Goal: Task Accomplishment & Management: Use online tool/utility

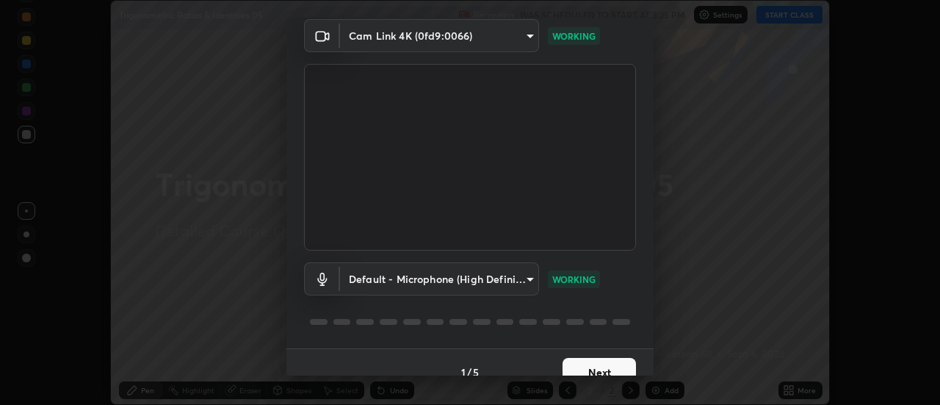
scroll to position [77, 0]
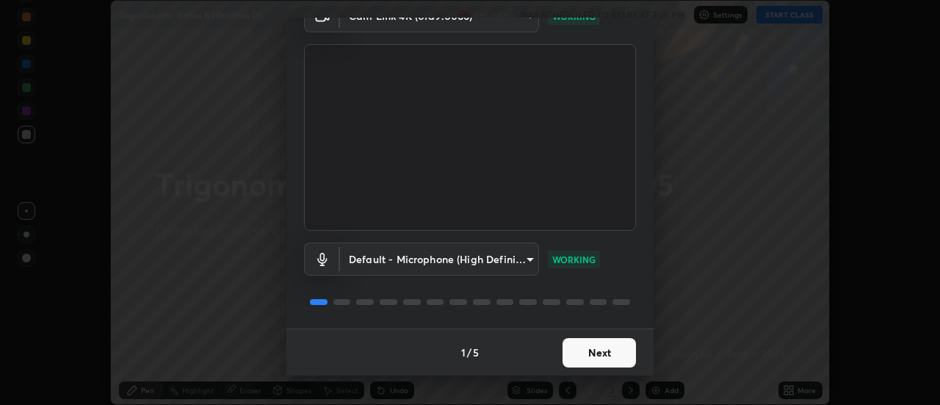
click at [611, 350] on button "Next" at bounding box center [599, 352] width 73 height 29
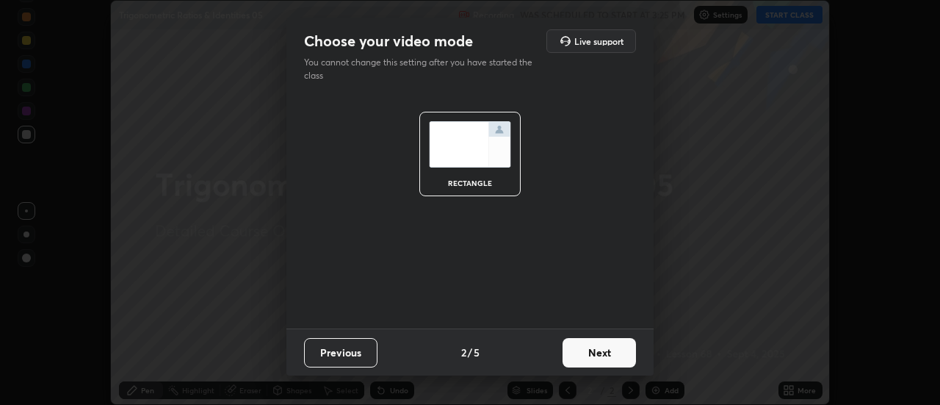
scroll to position [0, 0]
click at [611, 351] on button "Next" at bounding box center [599, 352] width 73 height 29
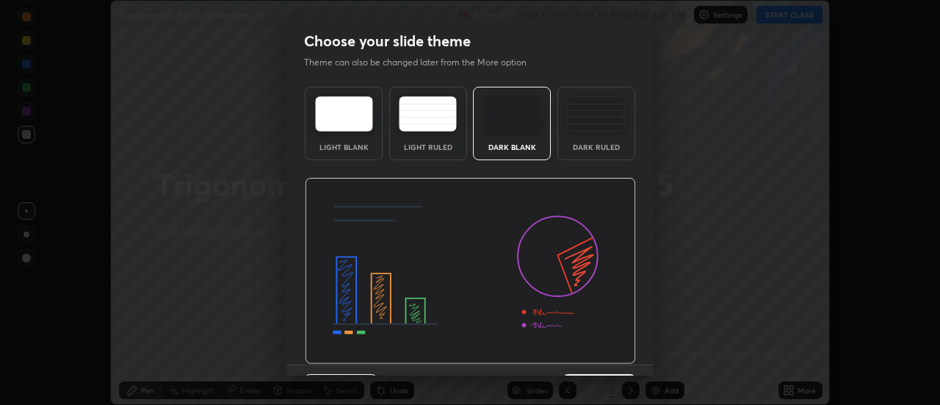
click at [621, 148] on div "Dark Ruled" at bounding box center [596, 146] width 59 height 7
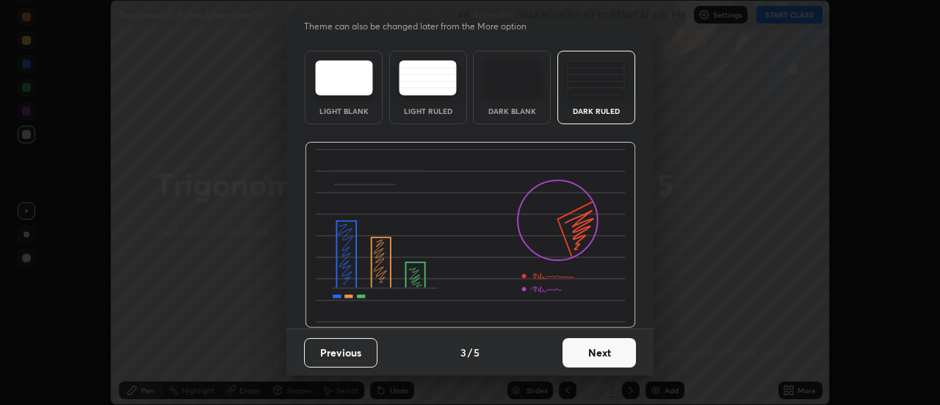
click at [613, 350] on button "Next" at bounding box center [599, 352] width 73 height 29
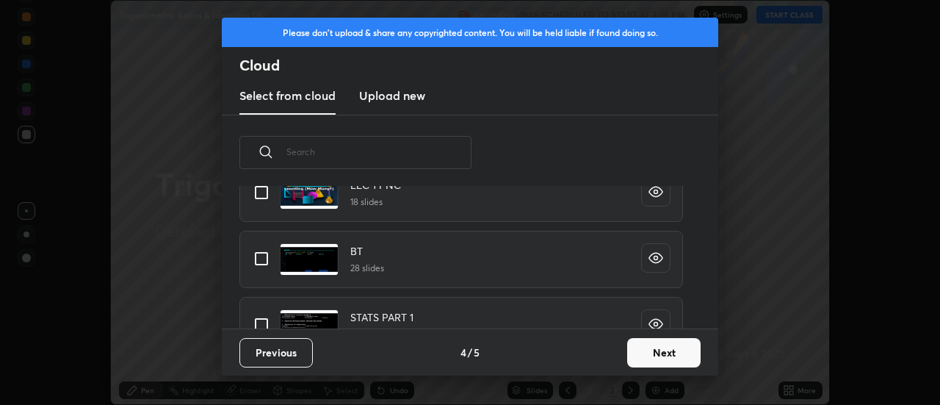
scroll to position [510, 0]
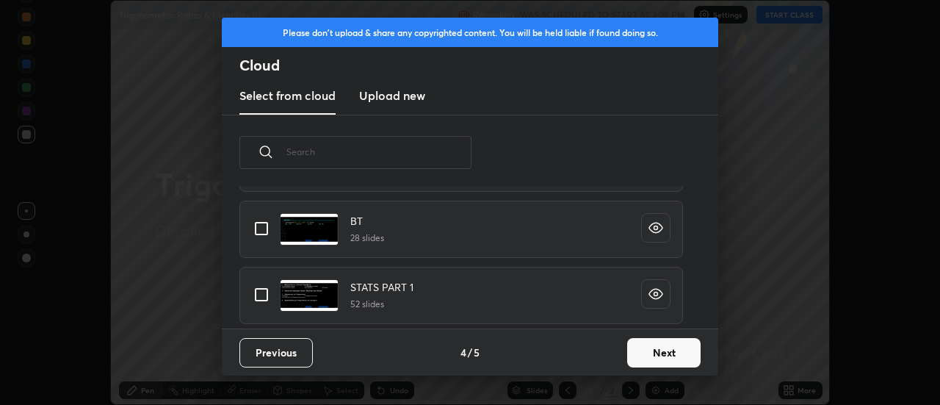
click at [670, 355] on button "Next" at bounding box center [663, 352] width 73 height 29
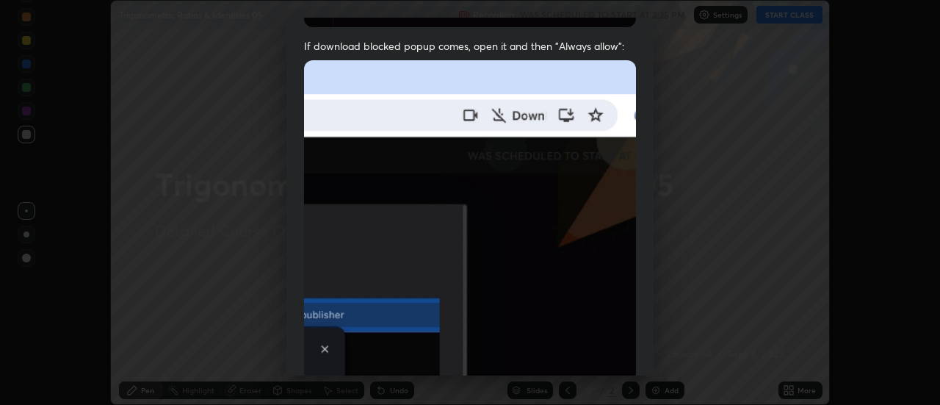
scroll to position [314, 0]
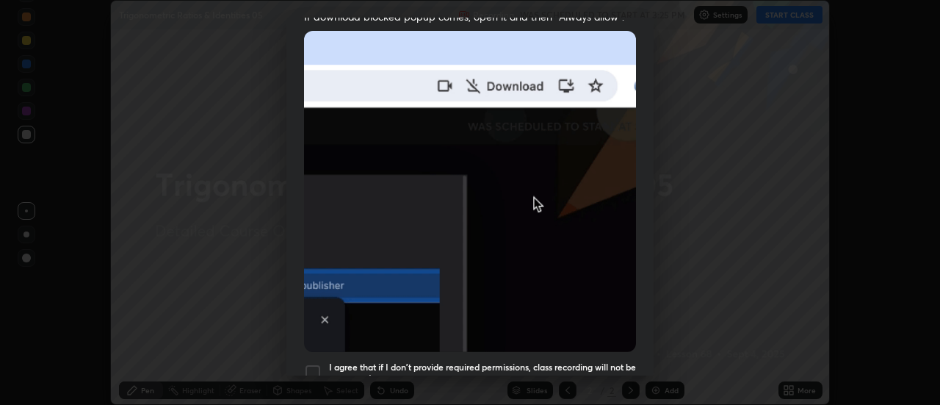
click at [588, 361] on h5 "I agree that if I don't provide required permissions, class recording will not …" at bounding box center [482, 372] width 307 height 23
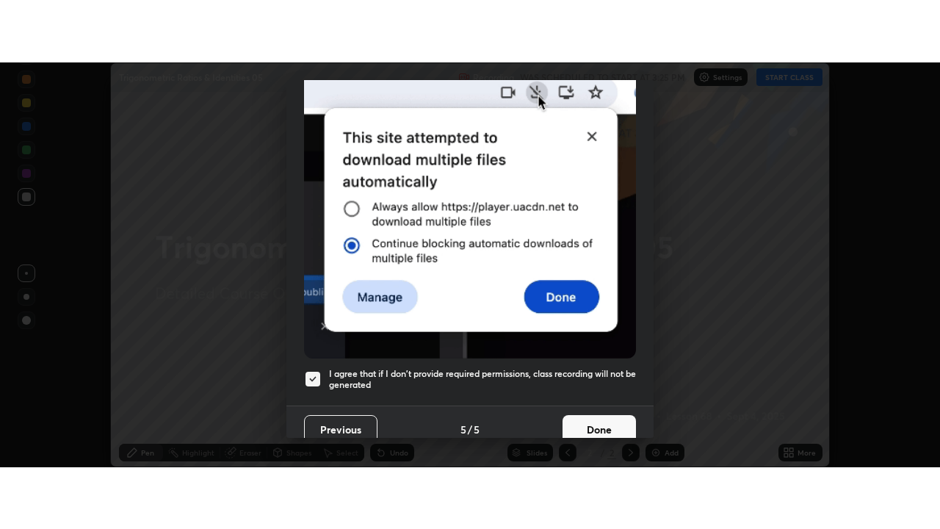
scroll to position [377, 0]
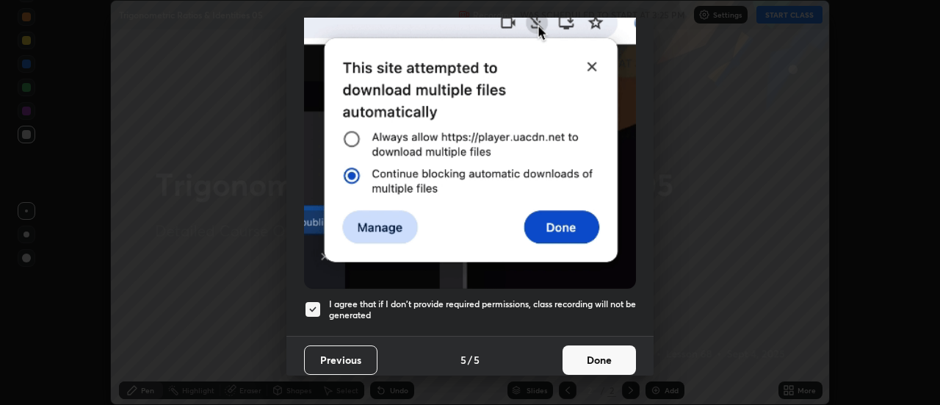
click at [615, 351] on button "Done" at bounding box center [599, 359] width 73 height 29
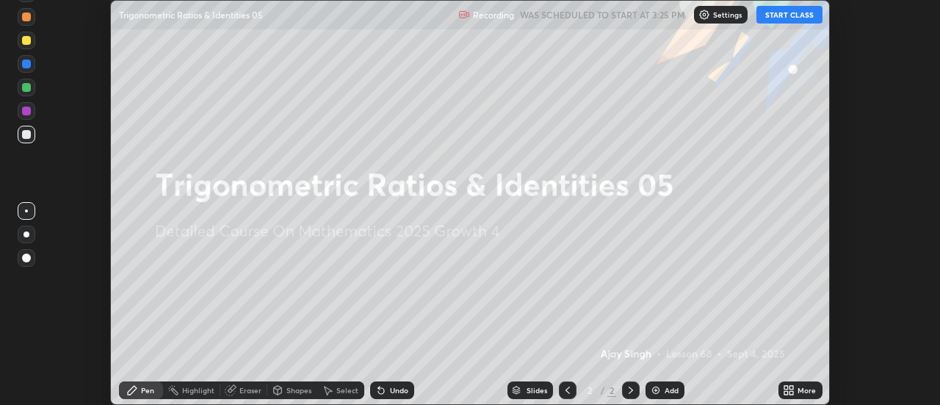
click at [788, 389] on icon at bounding box center [787, 388] width 4 height 4
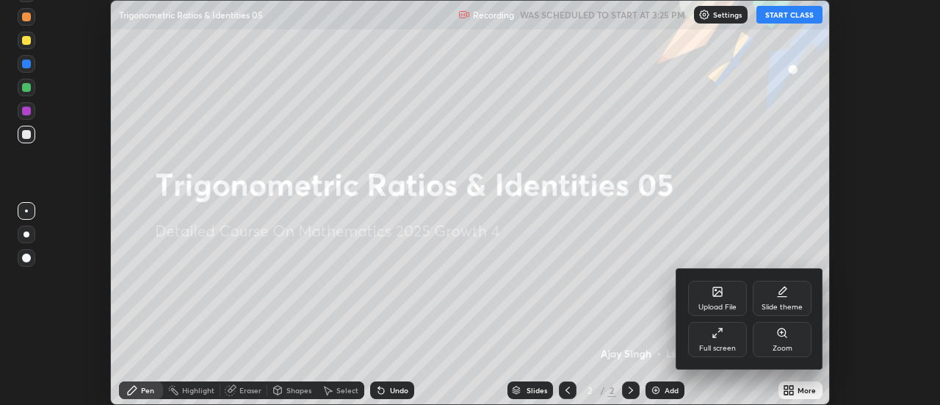
click at [730, 342] on div "Full screen" at bounding box center [717, 339] width 59 height 35
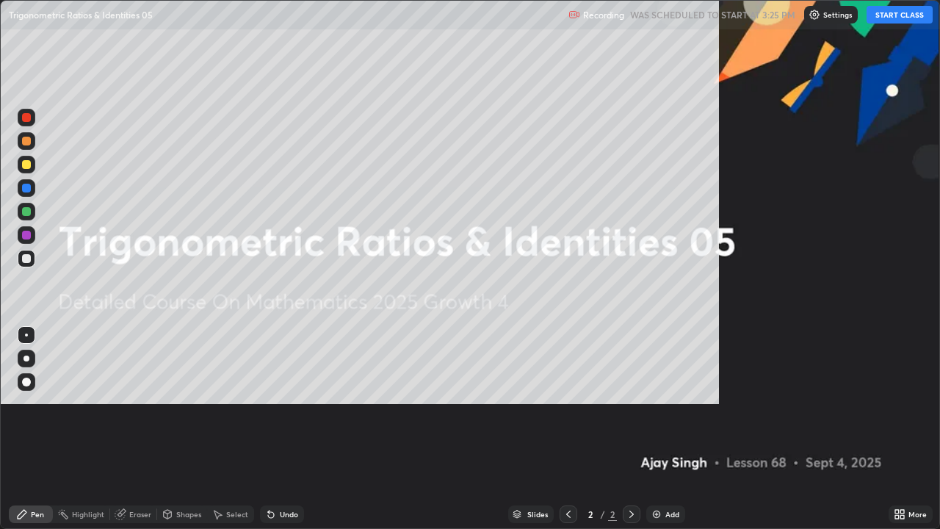
scroll to position [529, 940]
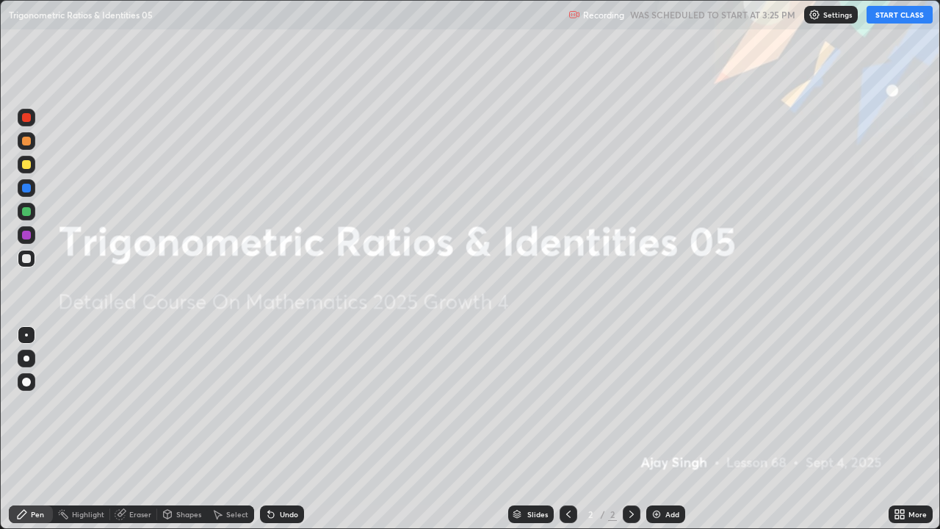
click at [897, 16] on button "START CLASS" at bounding box center [900, 15] width 66 height 18
click at [669, 404] on div "Add" at bounding box center [673, 514] width 14 height 7
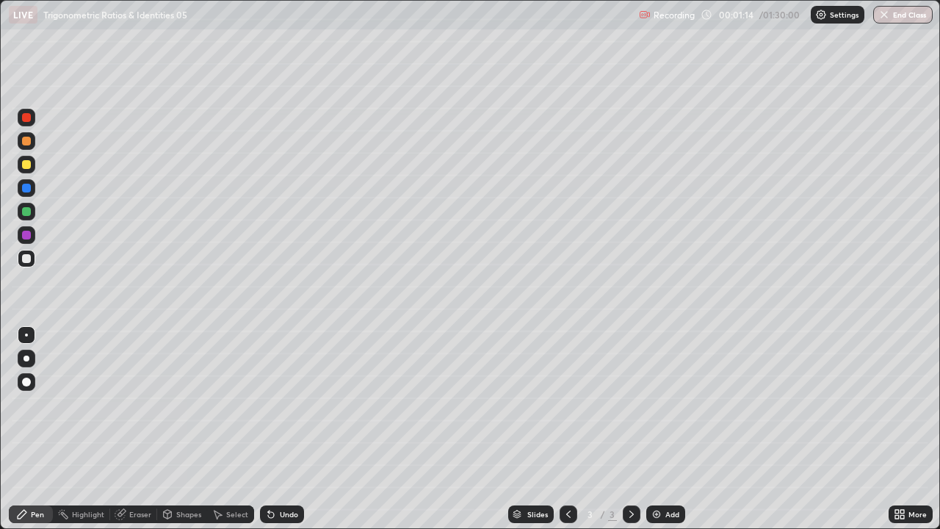
click at [26, 359] on div at bounding box center [27, 359] width 6 height 6
click at [661, 404] on div "Add" at bounding box center [666, 514] width 39 height 18
click at [668, 404] on div "Add" at bounding box center [673, 514] width 14 height 7
click at [24, 217] on div at bounding box center [27, 212] width 18 height 18
click at [666, 404] on div "Add" at bounding box center [673, 514] width 14 height 7
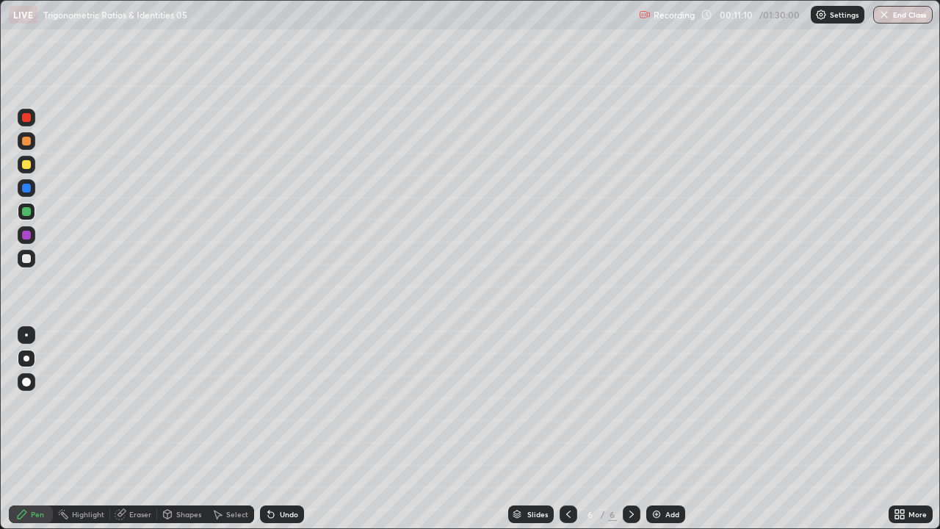
click at [27, 260] on div at bounding box center [26, 258] width 9 height 9
click at [234, 404] on div "Select" at bounding box center [237, 514] width 22 height 7
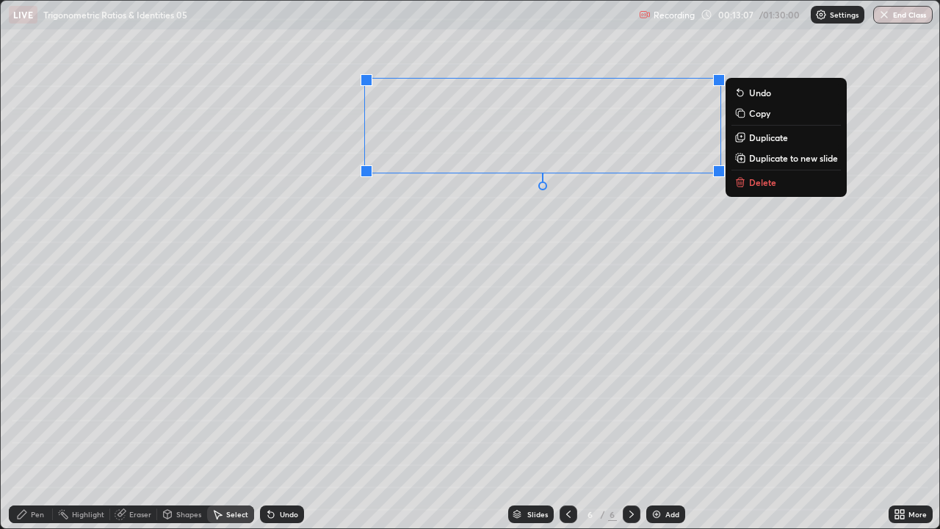
click at [785, 159] on p "Duplicate to new slide" at bounding box center [793, 158] width 89 height 12
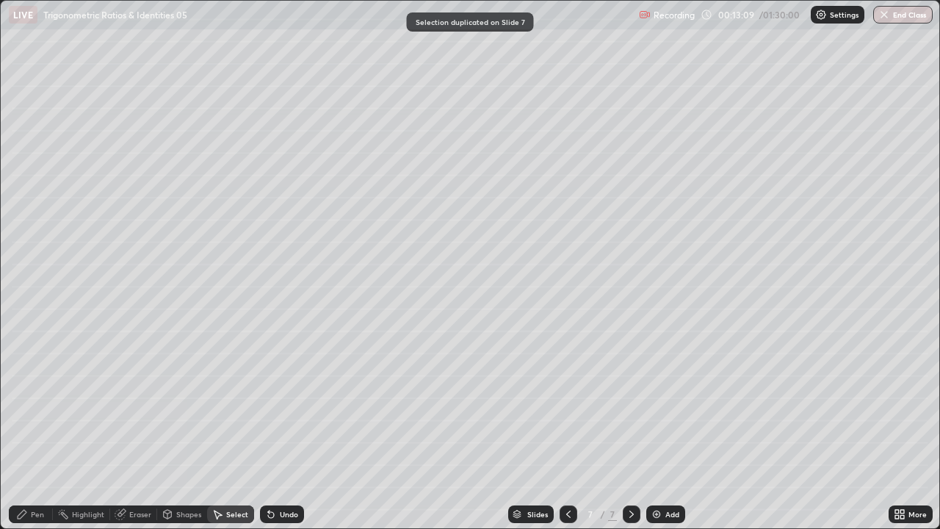
click at [39, 404] on div "Pen" at bounding box center [37, 514] width 13 height 7
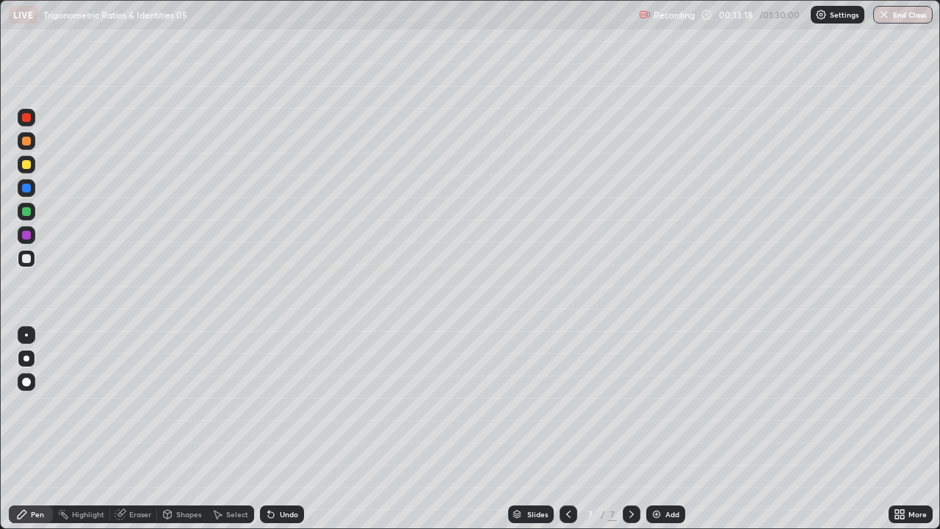
click at [567, 404] on icon at bounding box center [569, 514] width 12 height 12
click at [632, 404] on icon at bounding box center [632, 514] width 12 height 12
click at [567, 404] on icon at bounding box center [569, 514] width 12 height 12
click at [233, 404] on div "Select" at bounding box center [237, 514] width 22 height 7
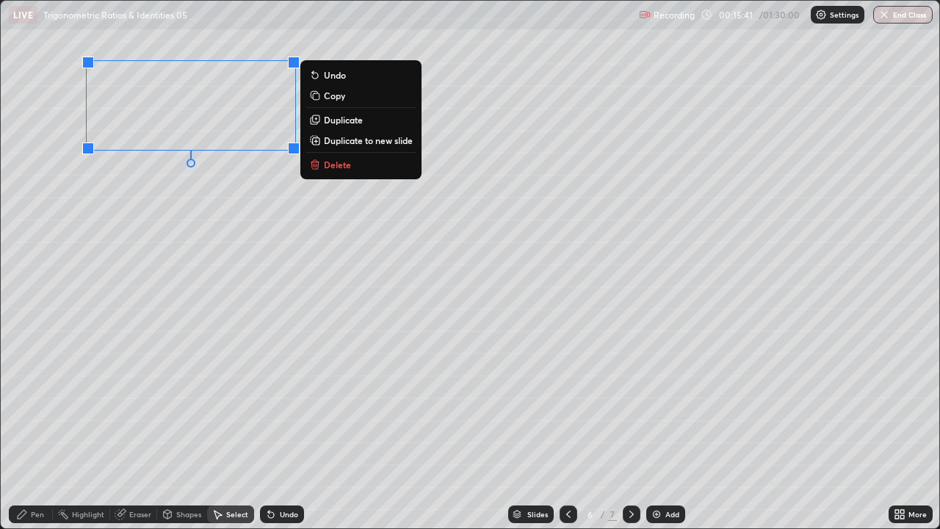
click at [357, 140] on p "Duplicate to new slide" at bounding box center [368, 140] width 89 height 12
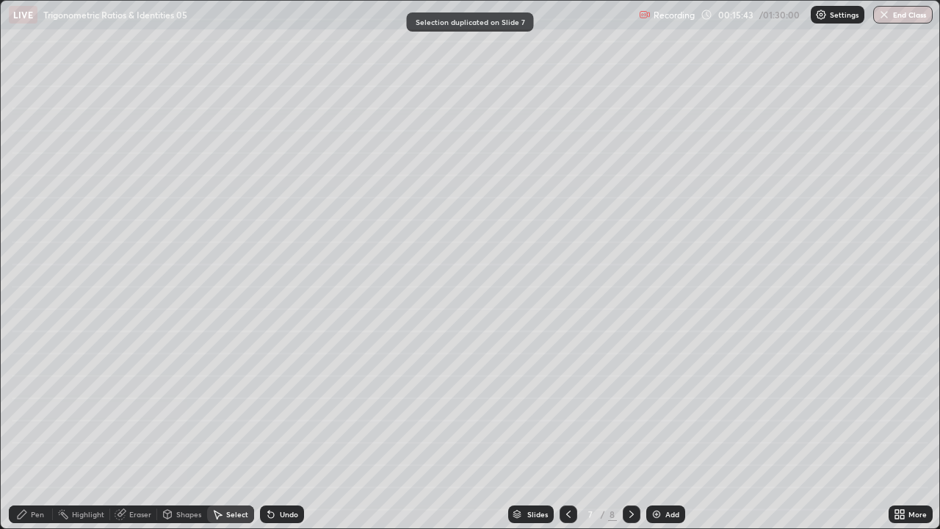
click at [37, 404] on div "Pen" at bounding box center [37, 514] width 13 height 7
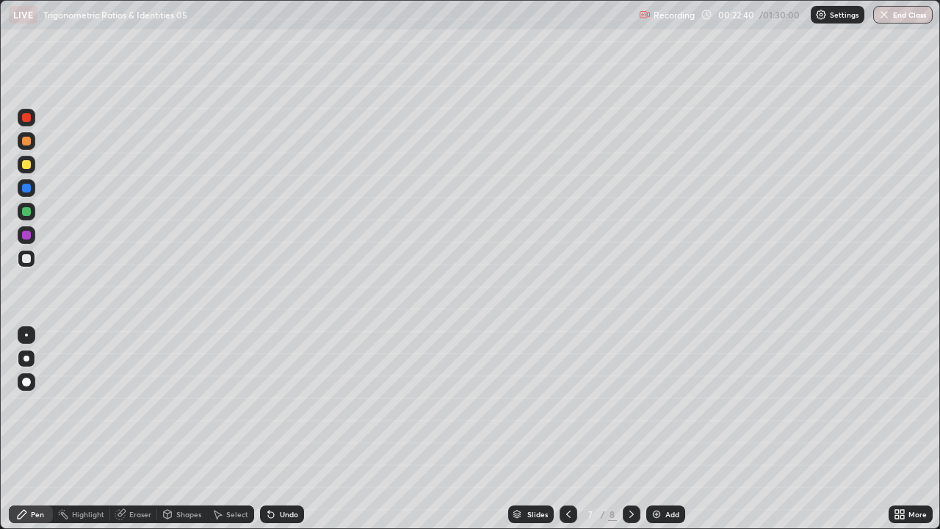
click at [628, 404] on icon at bounding box center [632, 514] width 12 height 12
click at [663, 404] on div "Add" at bounding box center [666, 514] width 39 height 18
click at [29, 212] on div at bounding box center [26, 211] width 9 height 9
click at [125, 404] on icon at bounding box center [121, 514] width 12 height 12
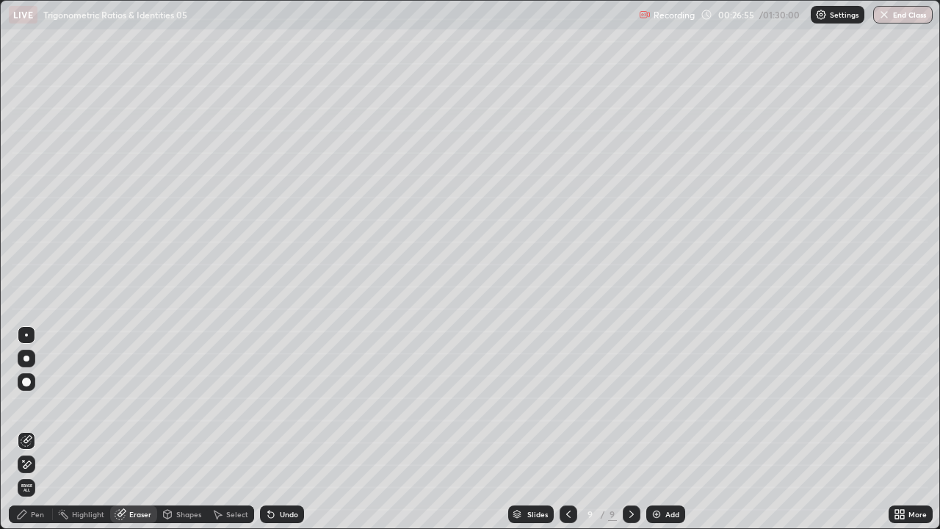
click at [41, 404] on div "Pen" at bounding box center [31, 514] width 44 height 18
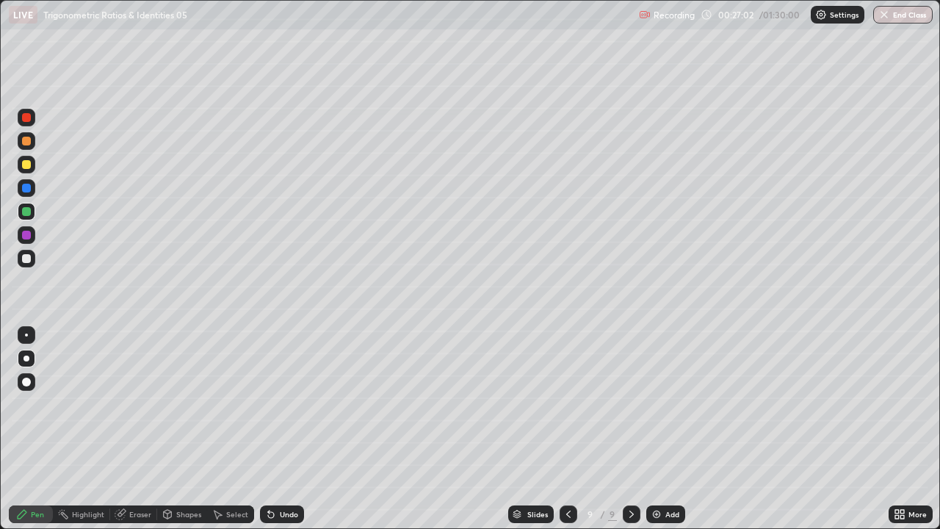
click at [129, 404] on div "Eraser" at bounding box center [133, 514] width 47 height 18
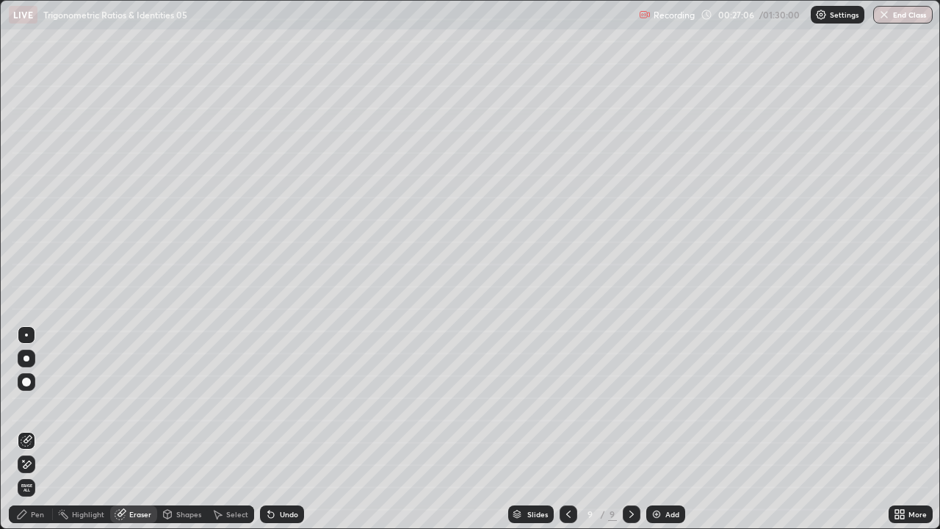
click at [30, 404] on div "Pen" at bounding box center [31, 514] width 44 height 18
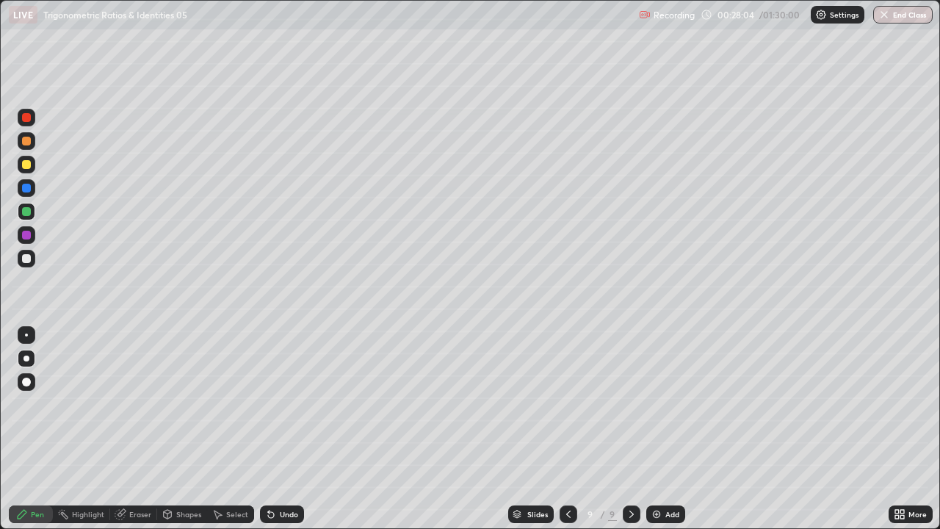
click at [136, 404] on div "Eraser" at bounding box center [140, 514] width 22 height 7
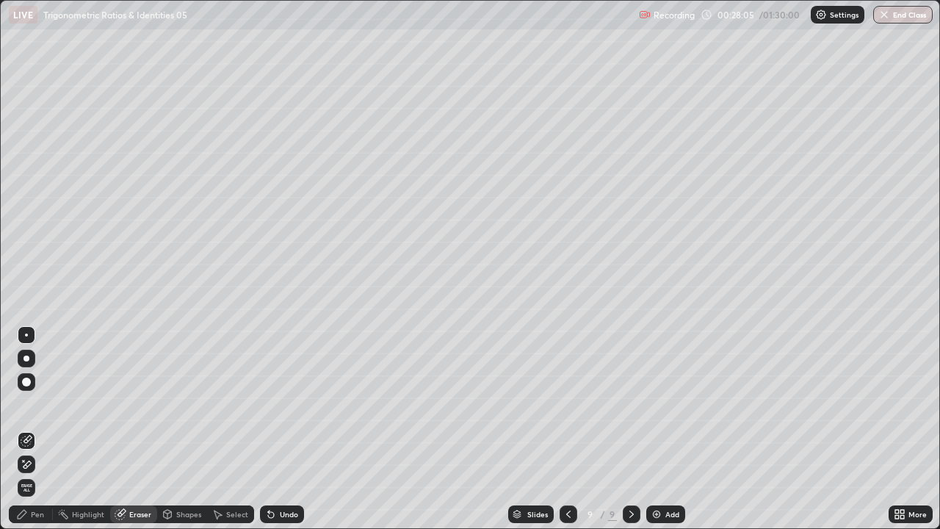
click at [28, 404] on icon at bounding box center [27, 464] width 12 height 12
click at [34, 404] on div "Pen" at bounding box center [37, 514] width 13 height 7
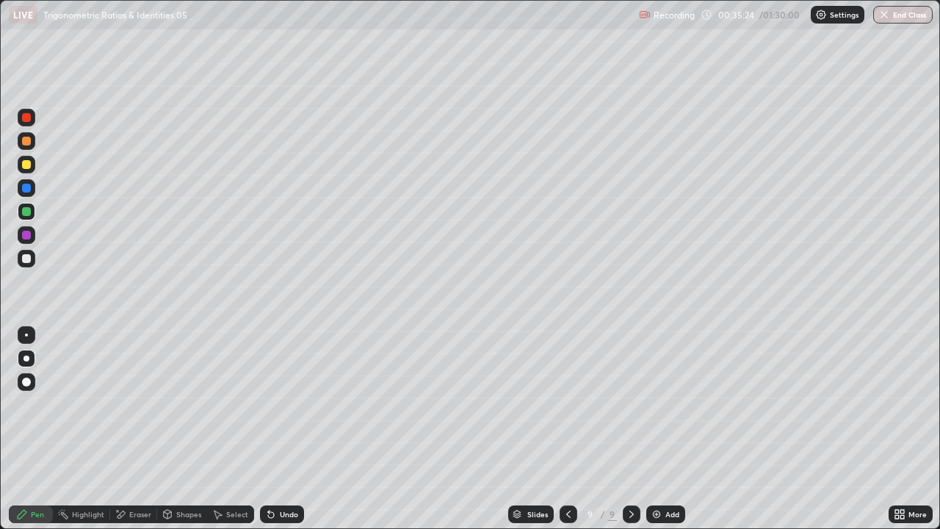
click at [675, 404] on div "Add" at bounding box center [673, 514] width 14 height 7
click at [195, 404] on div "Shapes" at bounding box center [188, 514] width 25 height 7
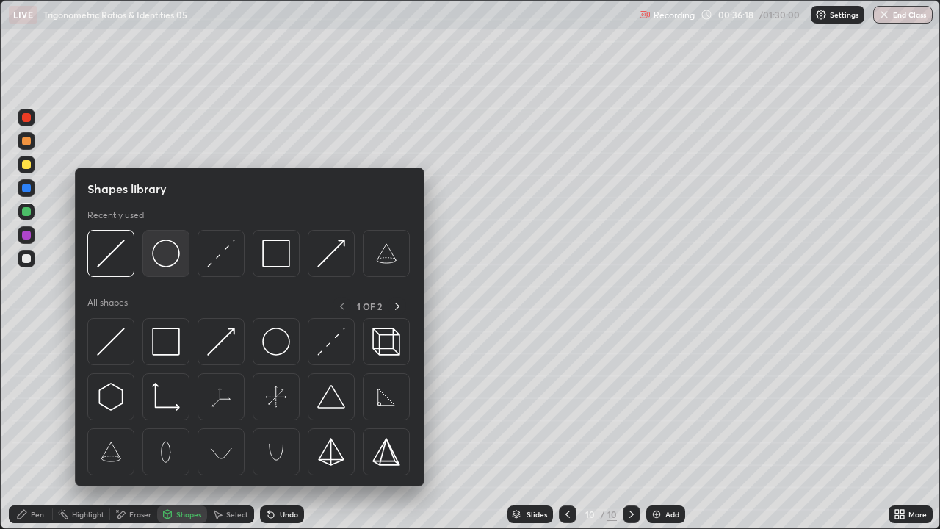
click at [170, 256] on img at bounding box center [166, 254] width 28 height 28
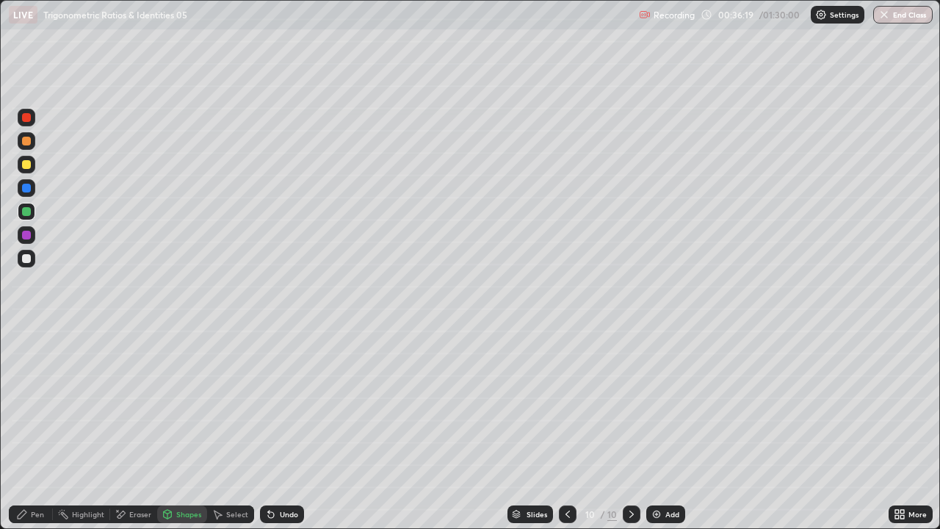
click at [195, 404] on div "Shapes" at bounding box center [188, 514] width 25 height 7
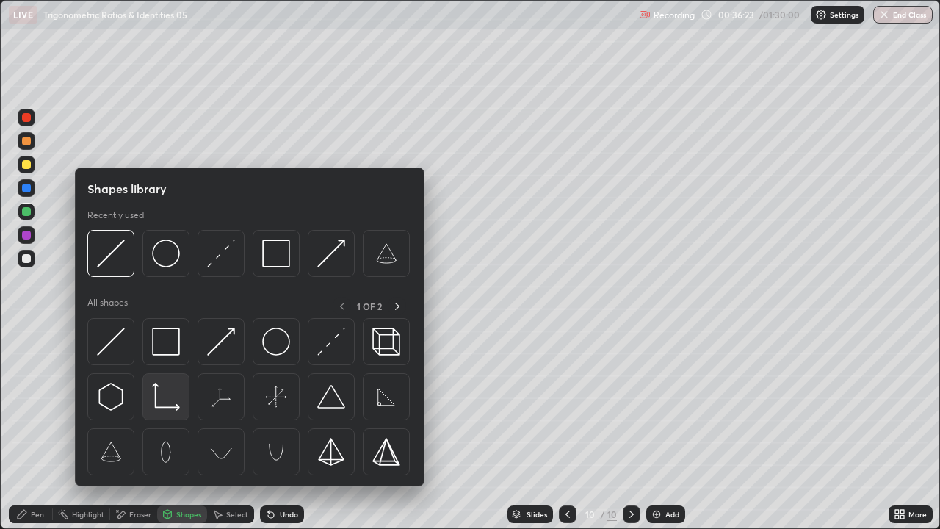
click at [173, 404] on div at bounding box center [166, 396] width 47 height 47
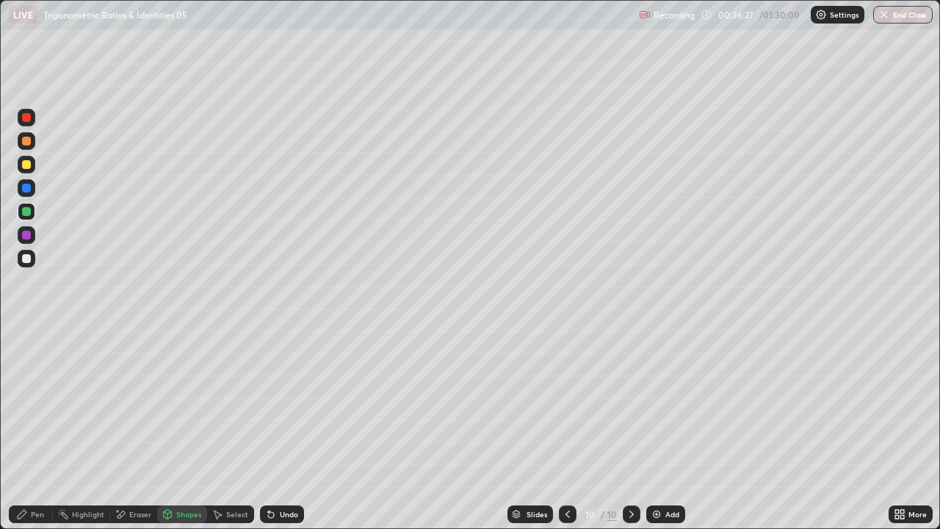
click at [190, 404] on div "Shapes" at bounding box center [188, 514] width 25 height 7
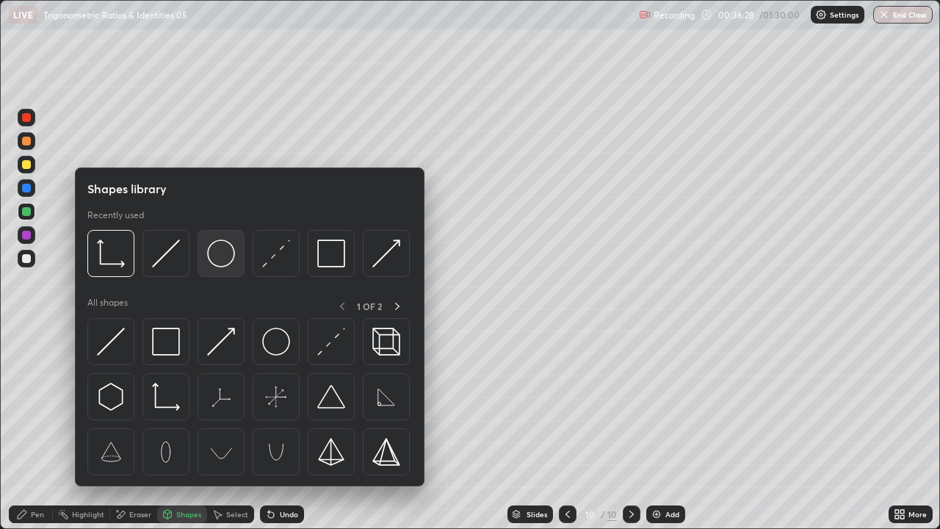
click at [226, 259] on img at bounding box center [221, 254] width 28 height 28
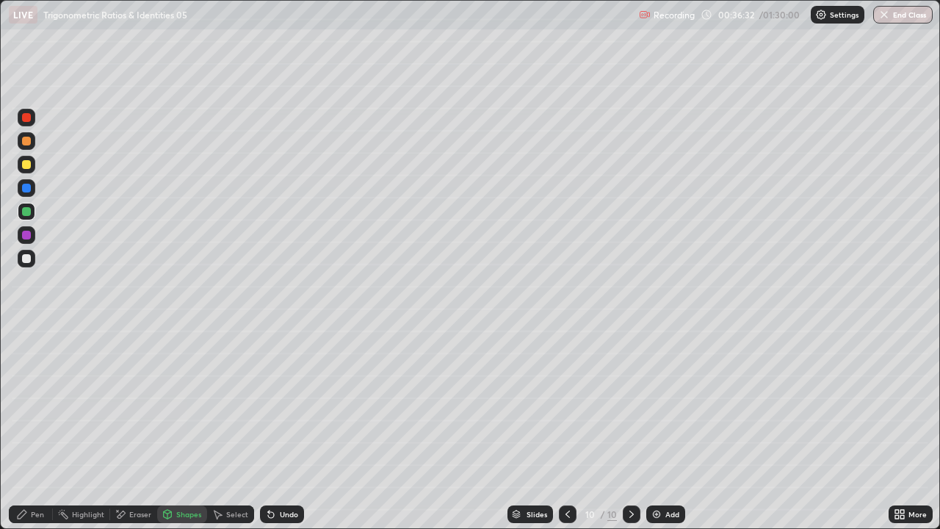
click at [239, 404] on div "Select" at bounding box center [230, 514] width 47 height 18
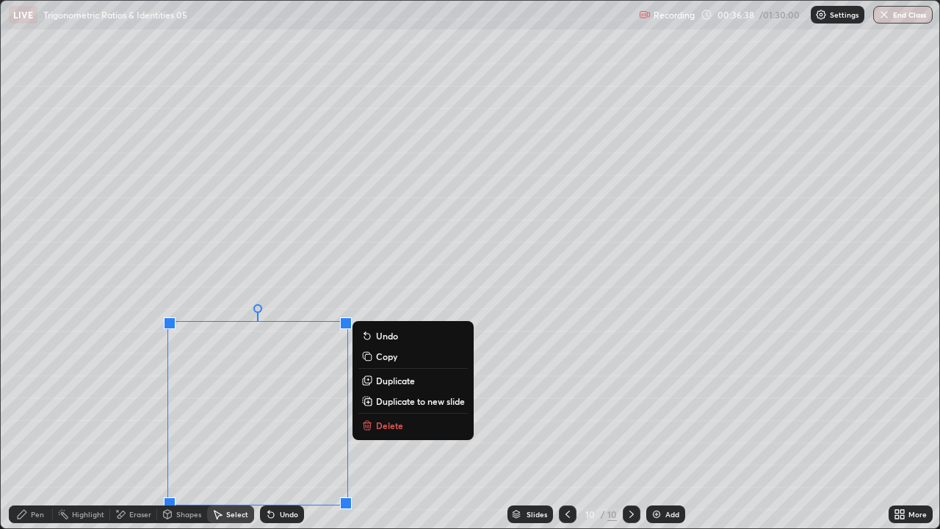
click at [104, 397] on div "0 ° Undo Copy Duplicate Duplicate to new slide Delete" at bounding box center [470, 265] width 939 height 528
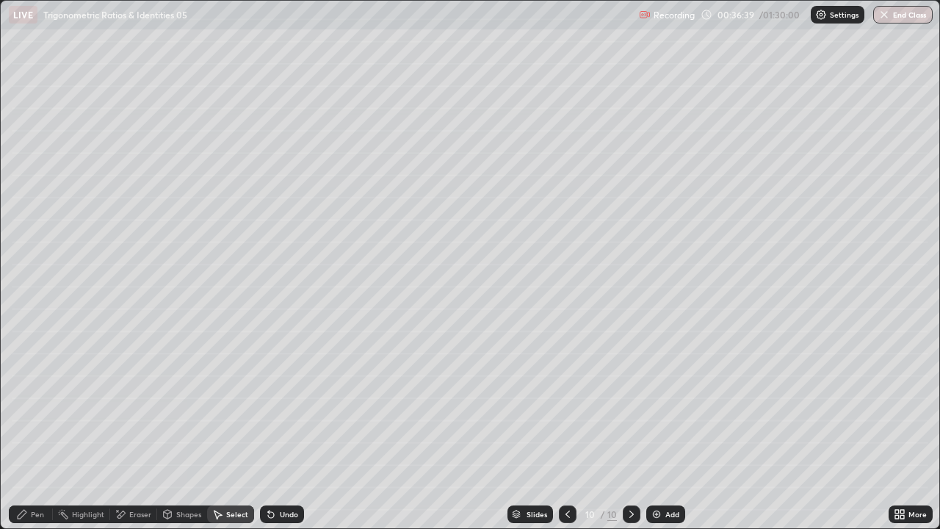
click at [38, 404] on div "Pen" at bounding box center [37, 514] width 13 height 7
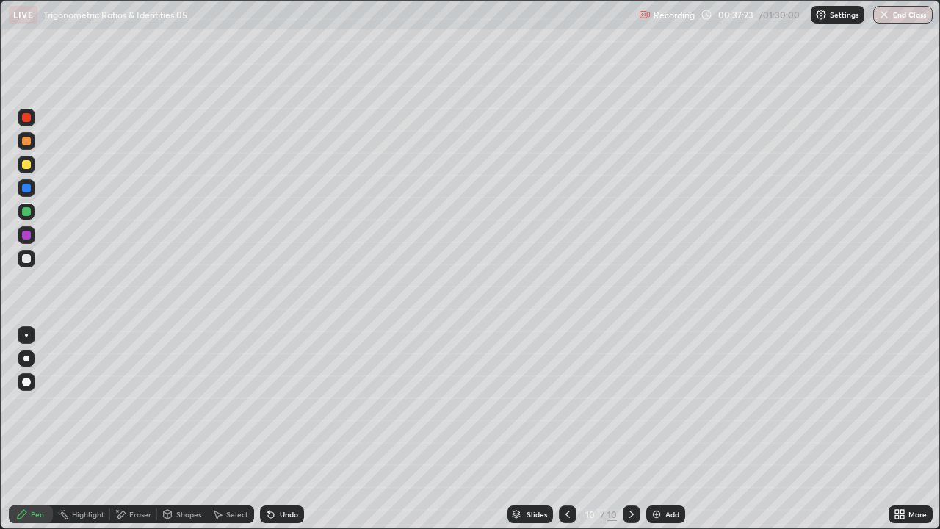
click at [194, 404] on div "Shapes" at bounding box center [188, 514] width 25 height 7
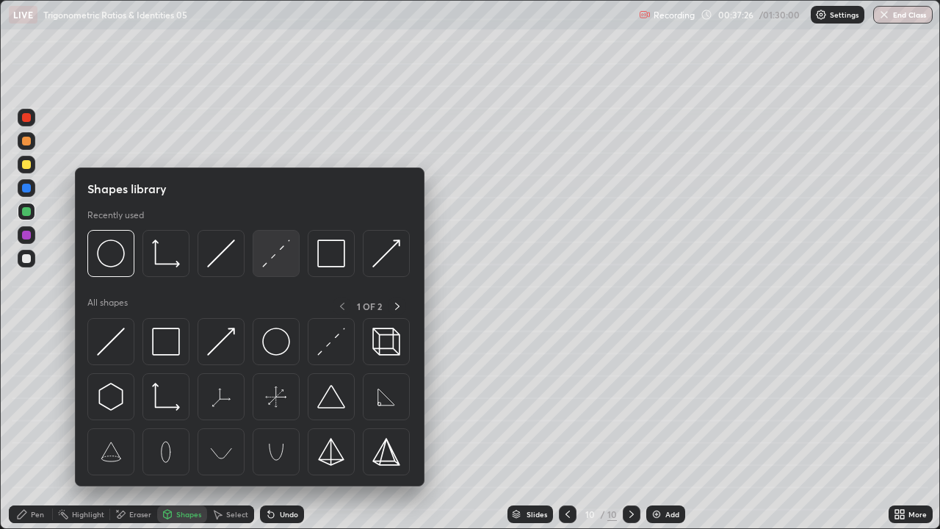
click at [268, 265] on img at bounding box center [276, 254] width 28 height 28
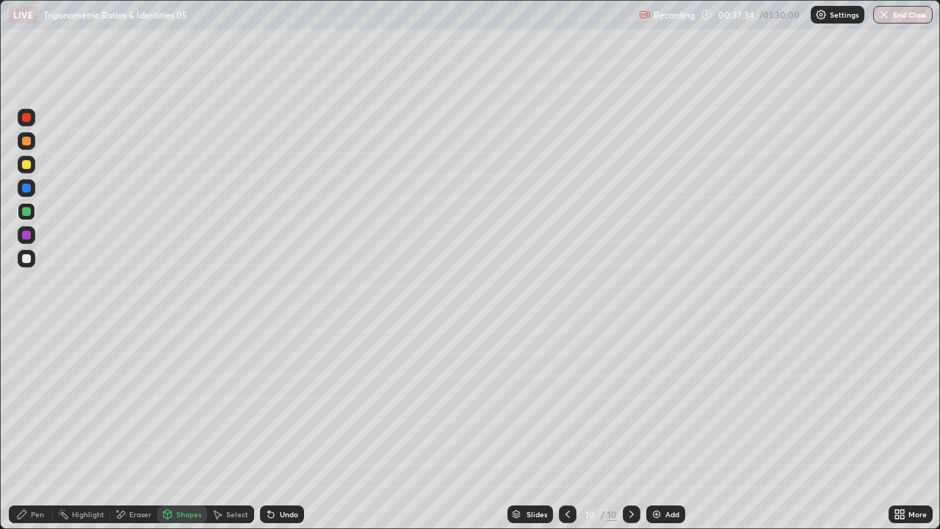
click at [43, 404] on div "Pen" at bounding box center [31, 514] width 44 height 18
click at [26, 257] on div at bounding box center [26, 258] width 9 height 9
click at [26, 187] on div at bounding box center [26, 188] width 9 height 9
click at [28, 162] on div at bounding box center [26, 164] width 9 height 9
click at [30, 212] on div at bounding box center [26, 211] width 9 height 9
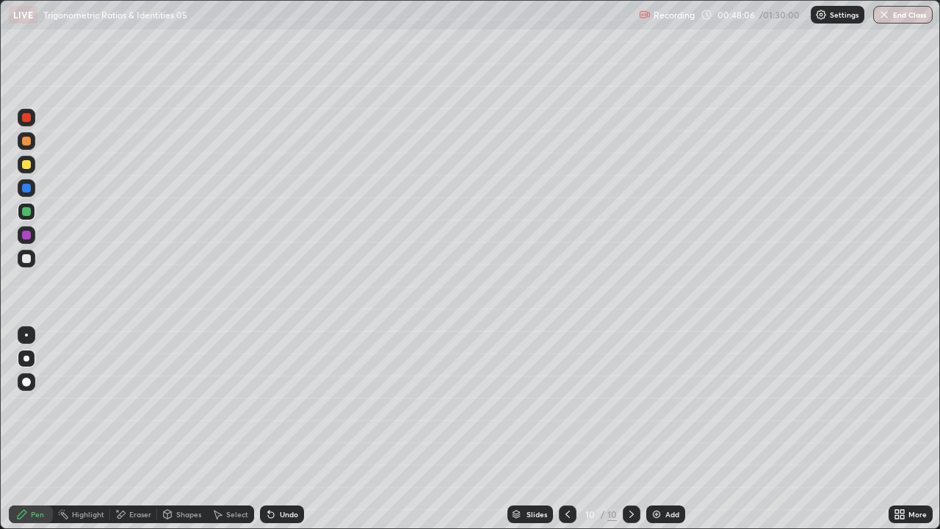
click at [225, 404] on div "Select" at bounding box center [230, 514] width 47 height 18
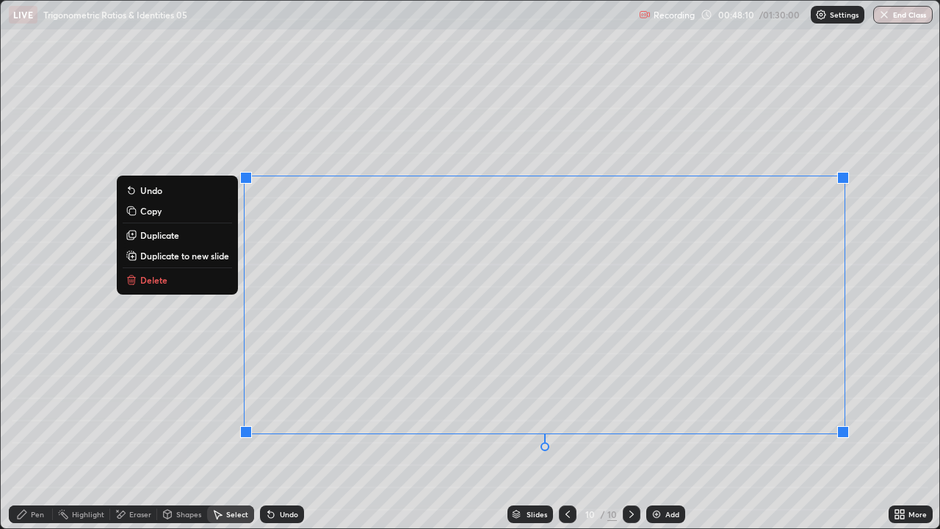
click at [195, 258] on p "Duplicate to new slide" at bounding box center [184, 256] width 89 height 12
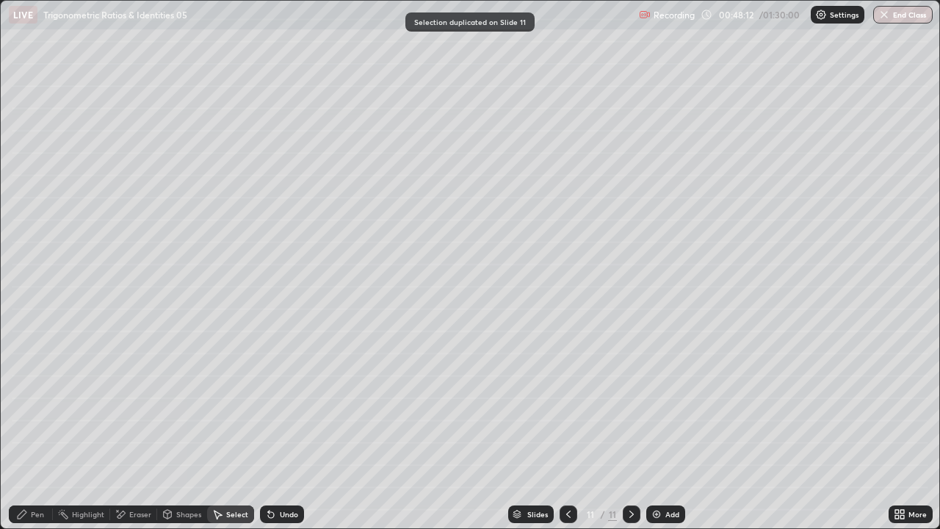
click at [137, 404] on div "Eraser" at bounding box center [140, 514] width 22 height 7
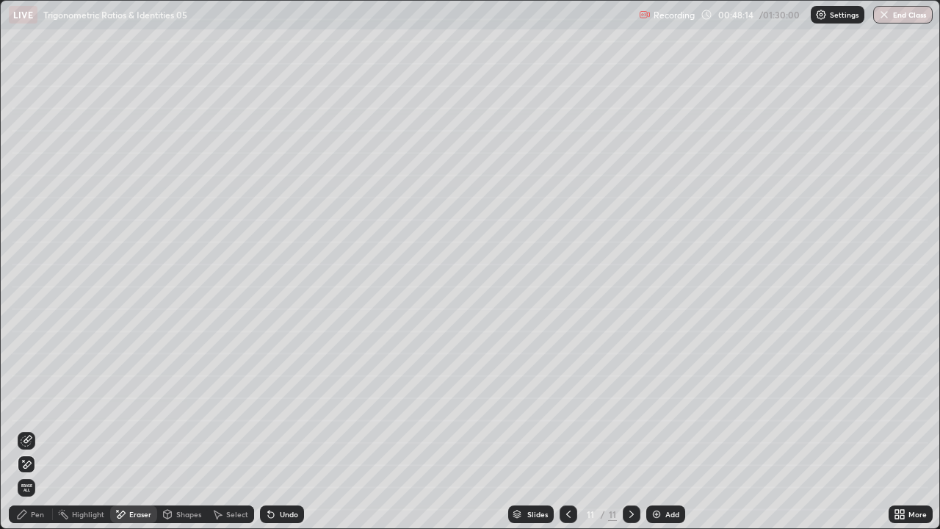
click at [43, 404] on div "Pen" at bounding box center [37, 514] width 13 height 7
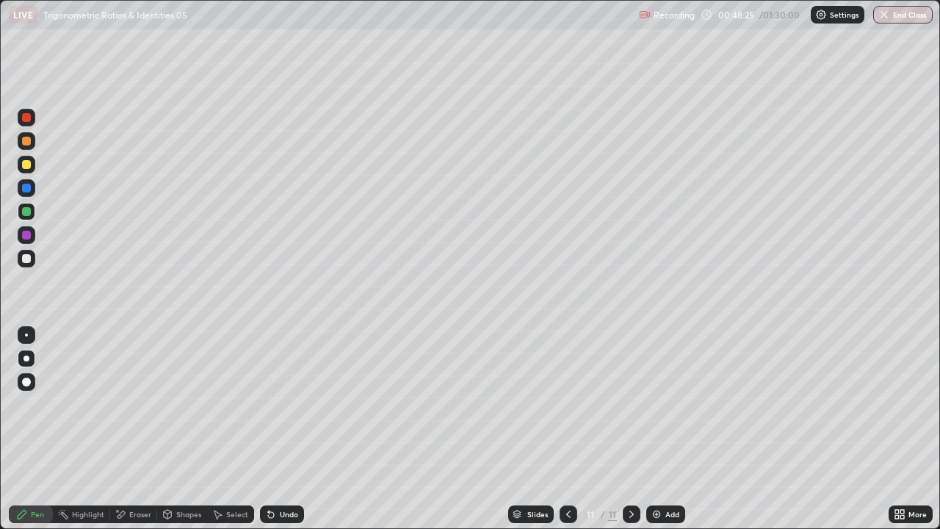
click at [125, 404] on div "Eraser" at bounding box center [133, 514] width 47 height 18
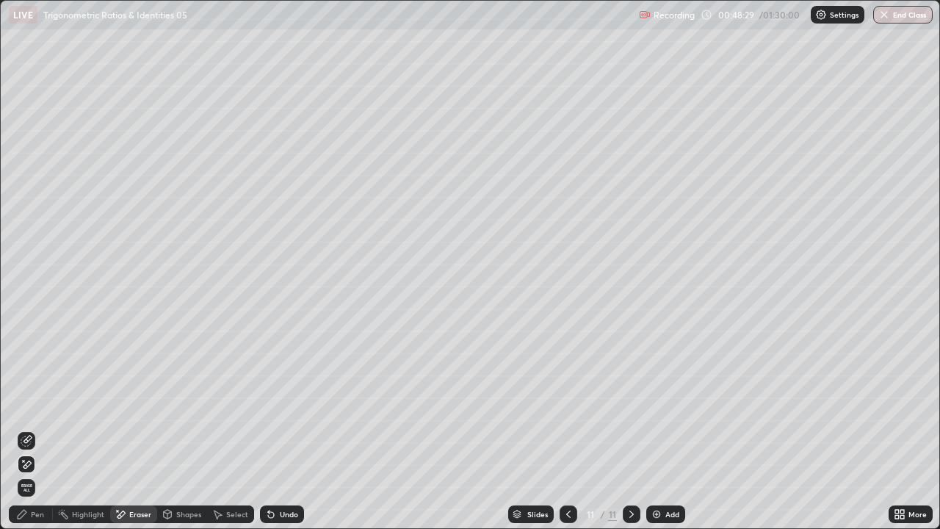
click at [36, 404] on div "Pen" at bounding box center [37, 514] width 13 height 7
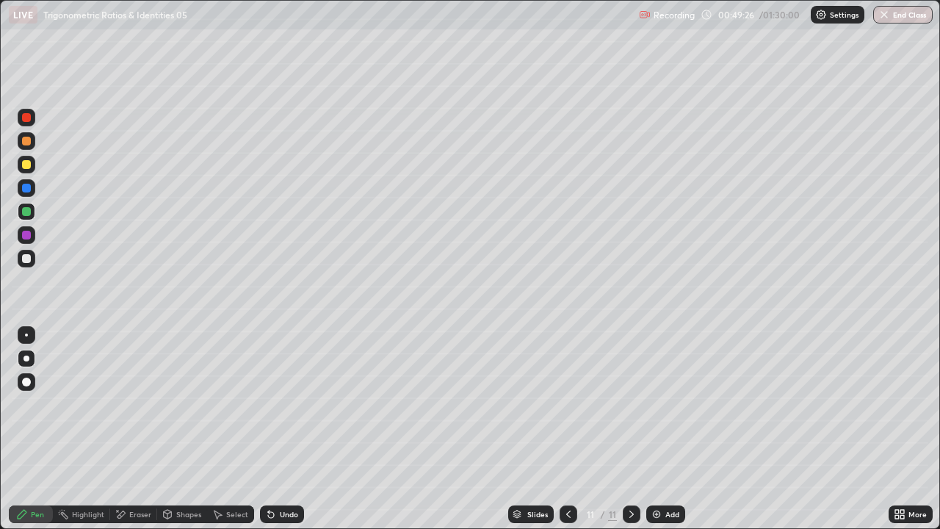
click at [666, 404] on div "Add" at bounding box center [673, 514] width 14 height 7
click at [232, 404] on div "Select" at bounding box center [237, 514] width 22 height 7
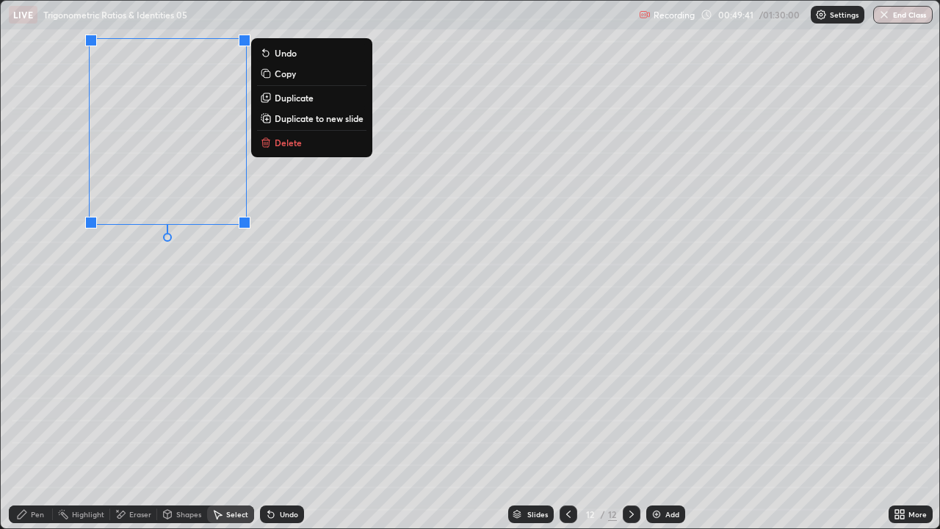
click at [328, 120] on p "Duplicate to new slide" at bounding box center [319, 118] width 89 height 12
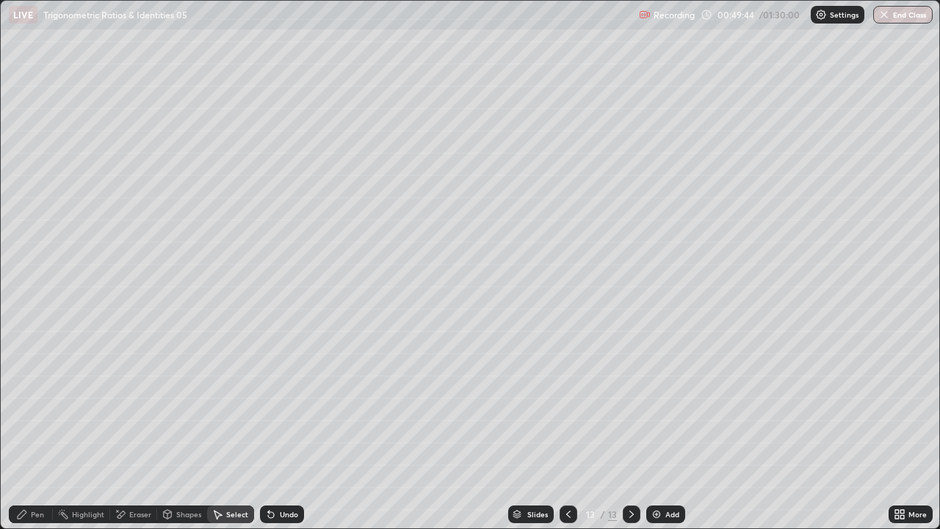
click at [569, 404] on icon at bounding box center [569, 514] width 12 height 12
click at [567, 404] on icon at bounding box center [569, 514] width 12 height 12
click at [630, 404] on icon at bounding box center [632, 514] width 4 height 7
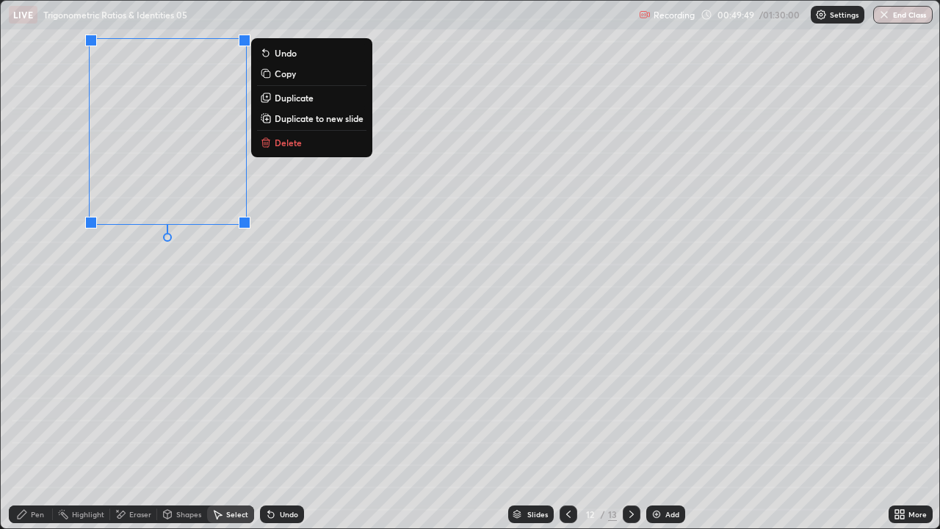
click at [306, 97] on p "Duplicate" at bounding box center [294, 98] width 39 height 12
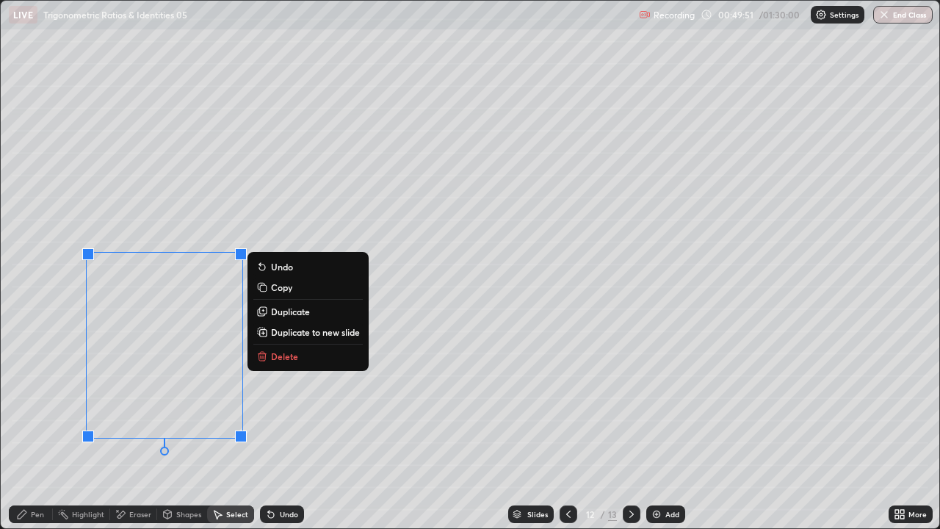
click at [298, 309] on p "Duplicate" at bounding box center [290, 312] width 39 height 12
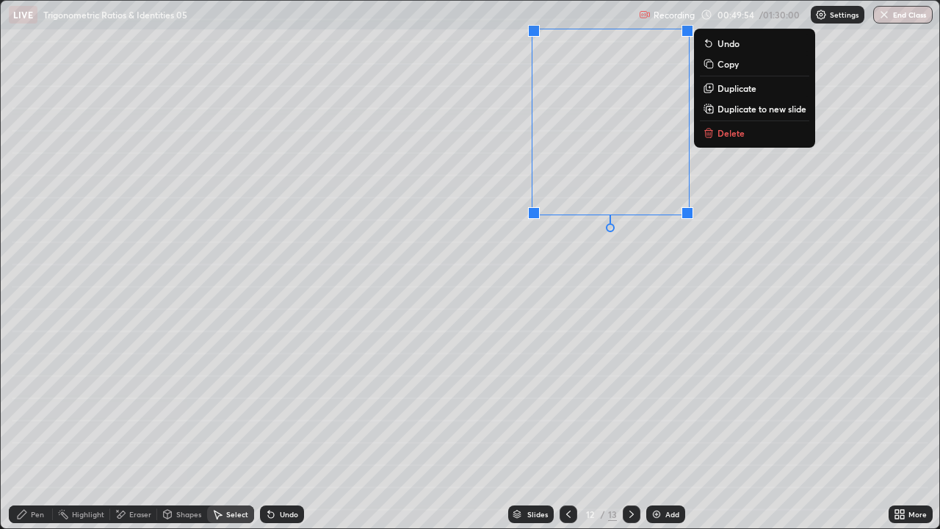
click at [729, 85] on p "Duplicate" at bounding box center [737, 88] width 39 height 12
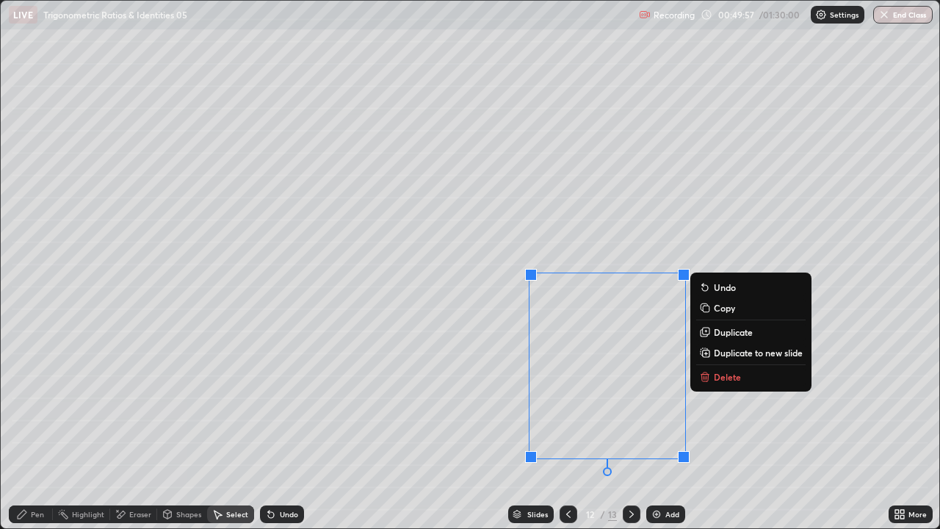
click at [37, 404] on div "Pen" at bounding box center [37, 514] width 13 height 7
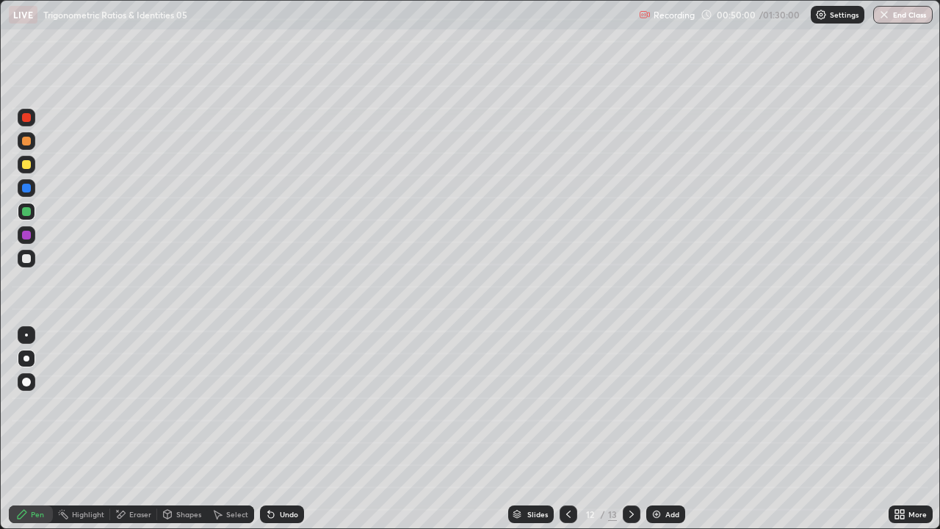
click at [136, 404] on div "Eraser" at bounding box center [140, 514] width 22 height 7
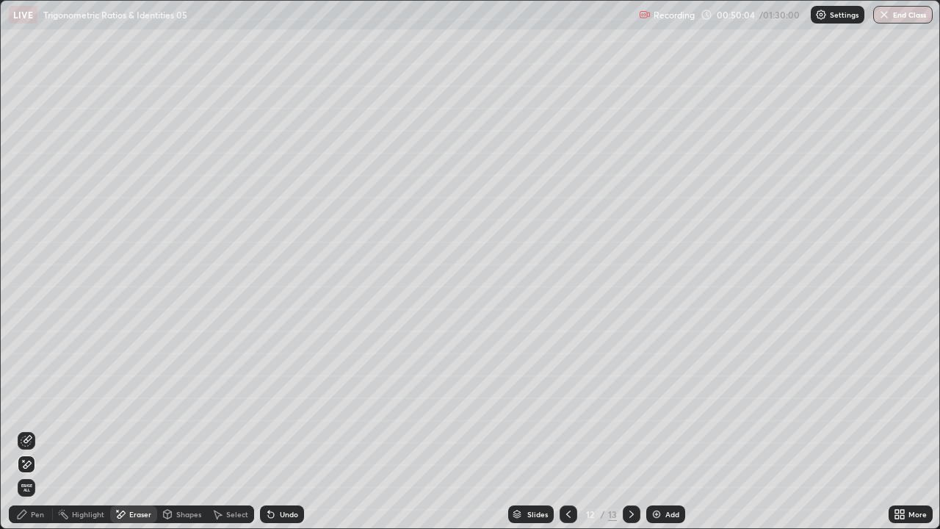
click at [21, 404] on icon at bounding box center [22, 514] width 9 height 9
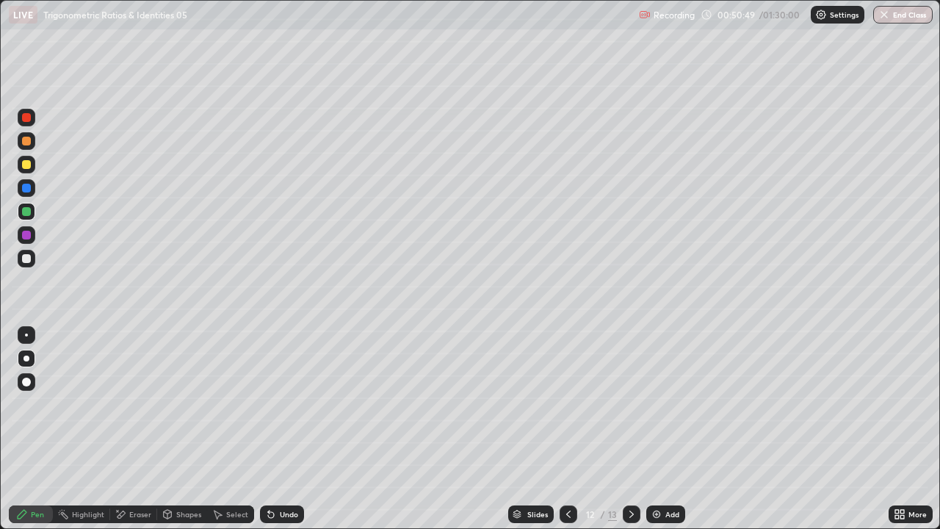
click at [28, 189] on div at bounding box center [26, 188] width 9 height 9
click at [567, 404] on icon at bounding box center [569, 514] width 12 height 12
click at [626, 404] on icon at bounding box center [632, 514] width 12 height 12
click at [630, 404] on icon at bounding box center [632, 514] width 12 height 12
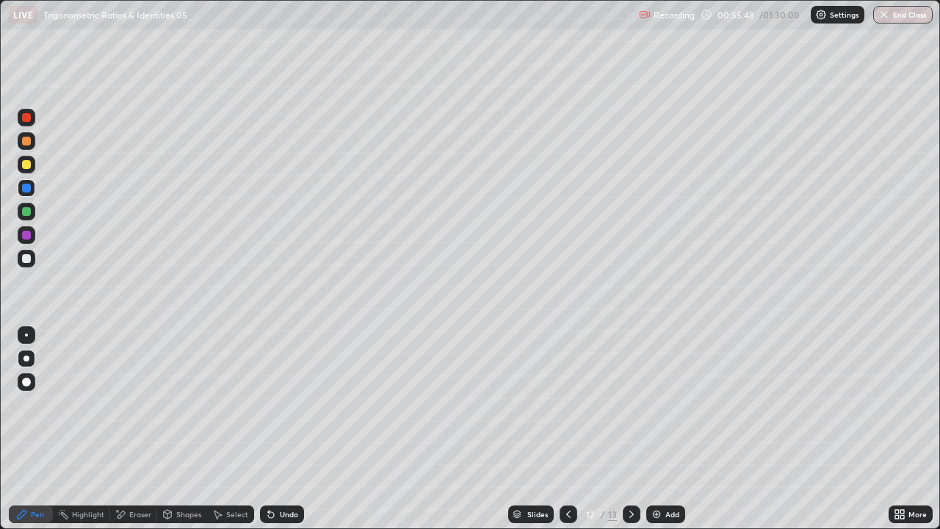
click at [628, 404] on icon at bounding box center [632, 514] width 12 height 12
click at [667, 404] on div "Add" at bounding box center [673, 514] width 14 height 7
click at [659, 404] on img at bounding box center [657, 514] width 12 height 12
click at [561, 404] on div at bounding box center [569, 514] width 18 height 18
click at [563, 404] on icon at bounding box center [569, 514] width 12 height 12
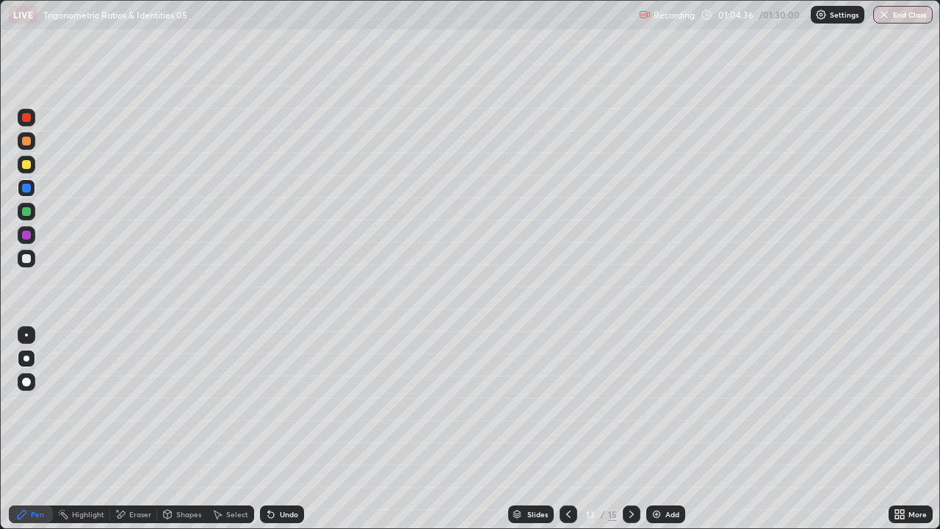
click at [560, 404] on div at bounding box center [569, 514] width 18 height 18
click at [629, 404] on icon at bounding box center [632, 514] width 12 height 12
click at [630, 404] on icon at bounding box center [632, 514] width 12 height 12
click at [630, 404] on div at bounding box center [632, 514] width 18 height 18
click at [28, 168] on div at bounding box center [26, 164] width 9 height 9
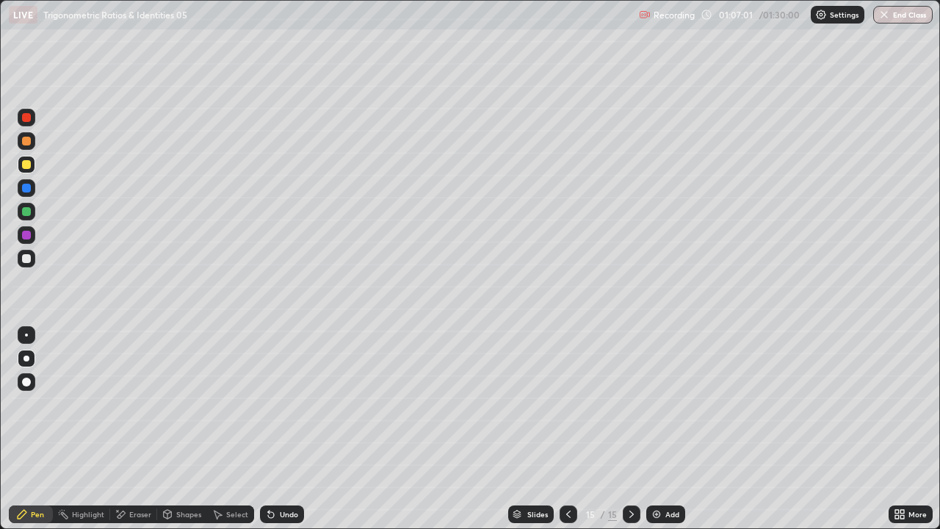
click at [24, 213] on div at bounding box center [26, 211] width 9 height 9
click at [27, 235] on div at bounding box center [26, 235] width 9 height 9
click at [663, 404] on div "Add" at bounding box center [666, 514] width 39 height 18
click at [26, 141] on div at bounding box center [26, 141] width 9 height 9
click at [144, 404] on div "Eraser" at bounding box center [140, 514] width 22 height 7
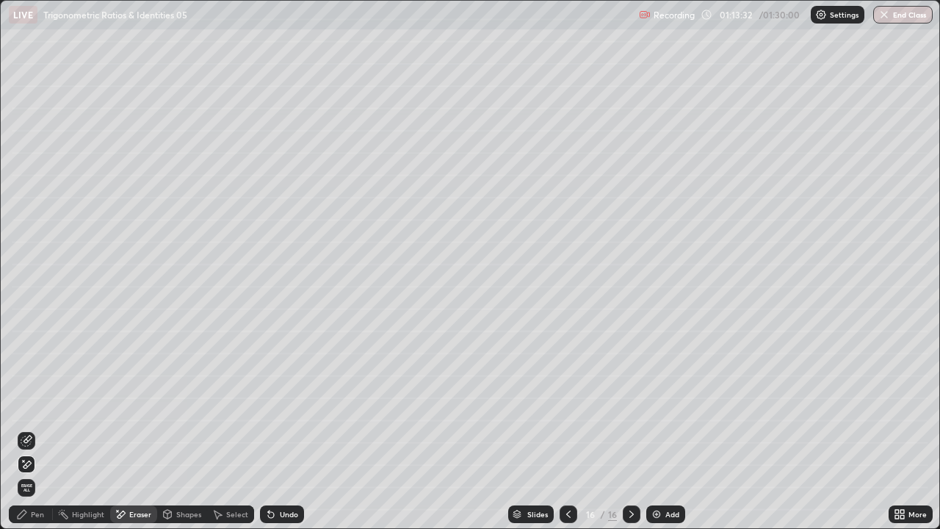
click at [33, 404] on div "Pen" at bounding box center [37, 514] width 13 height 7
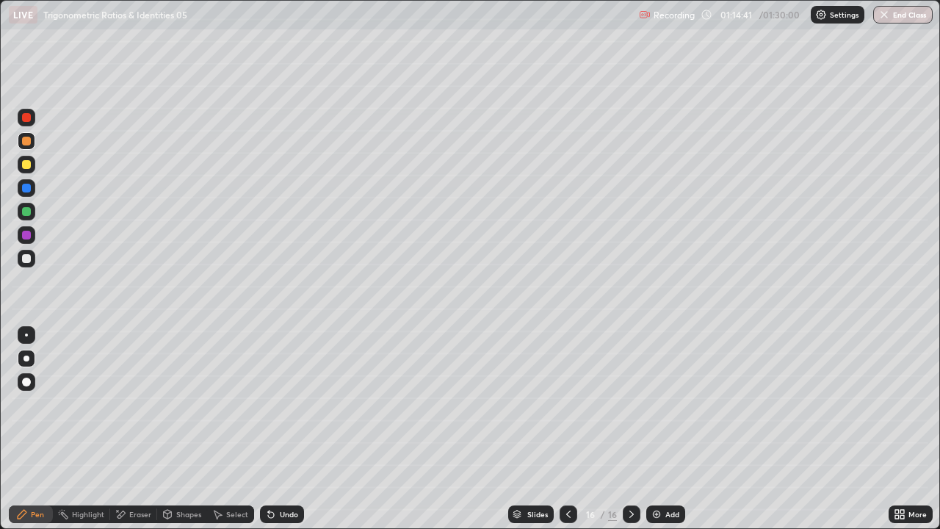
click at [235, 404] on div "Select" at bounding box center [237, 514] width 22 height 7
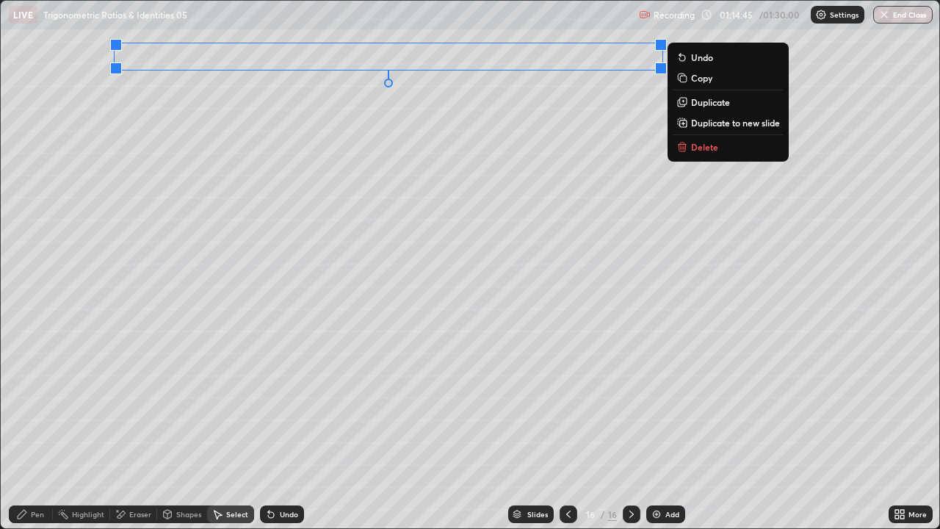
click at [716, 121] on p "Duplicate to new slide" at bounding box center [735, 123] width 89 height 12
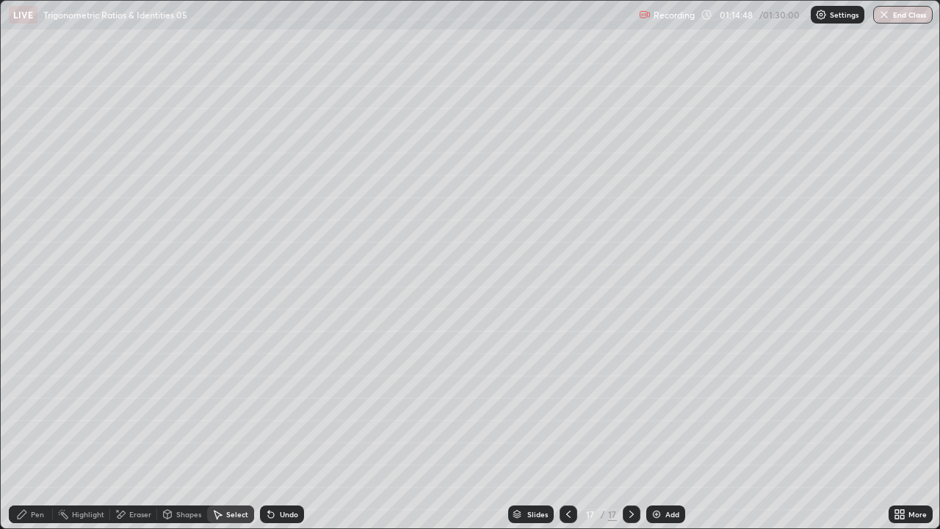
click at [29, 404] on div "Pen" at bounding box center [31, 514] width 44 height 18
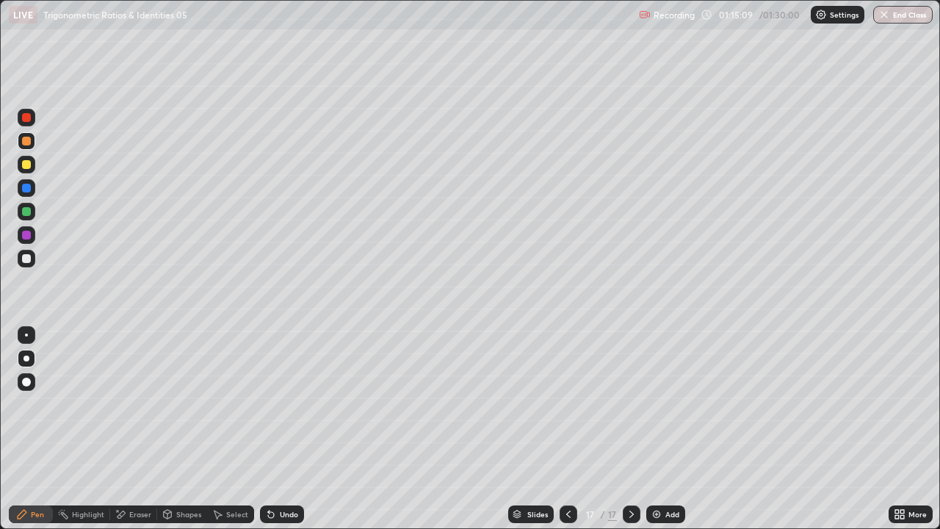
click at [567, 404] on icon at bounding box center [569, 514] width 12 height 12
click at [635, 404] on div at bounding box center [632, 514] width 18 height 18
click at [286, 404] on div "Undo" at bounding box center [289, 514] width 18 height 7
click at [567, 404] on icon at bounding box center [569, 514] width 12 height 12
click at [237, 404] on div "Select" at bounding box center [237, 514] width 22 height 7
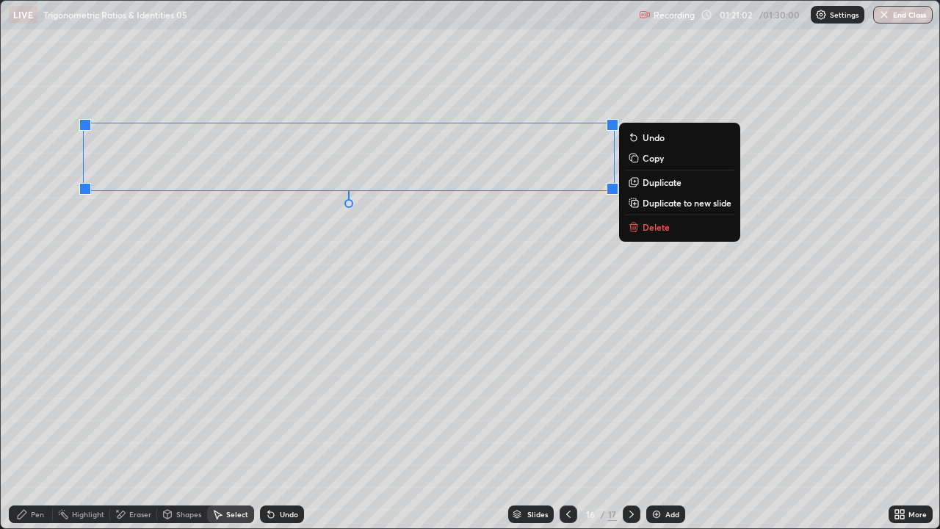
click at [697, 203] on p "Duplicate to new slide" at bounding box center [687, 203] width 89 height 12
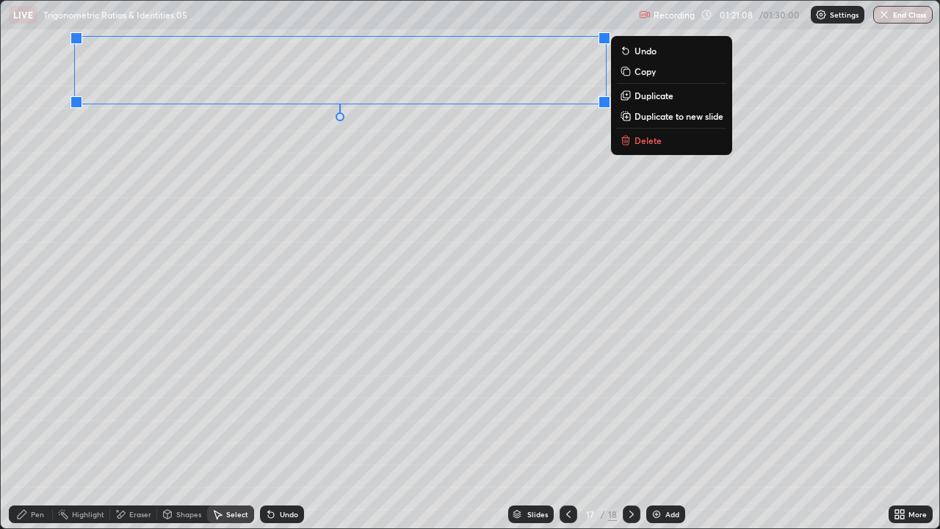
click at [28, 404] on div "Pen" at bounding box center [31, 514] width 44 height 18
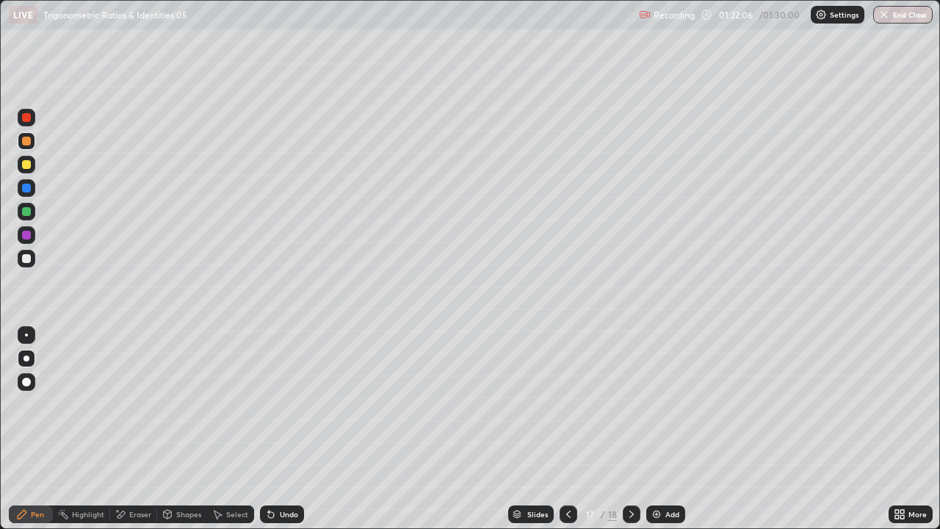
click at [23, 259] on div at bounding box center [26, 258] width 9 height 9
click at [140, 404] on div "Eraser" at bounding box center [133, 514] width 47 height 18
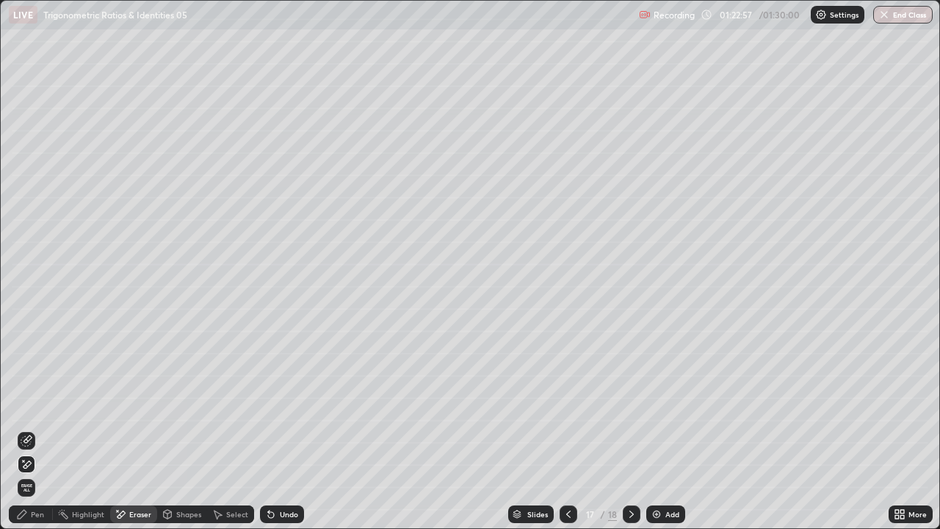
click at [566, 404] on div at bounding box center [569, 514] width 18 height 18
click at [630, 404] on icon at bounding box center [632, 514] width 12 height 12
click at [569, 404] on icon at bounding box center [569, 514] width 12 height 12
click at [237, 404] on div "Select" at bounding box center [237, 514] width 22 height 7
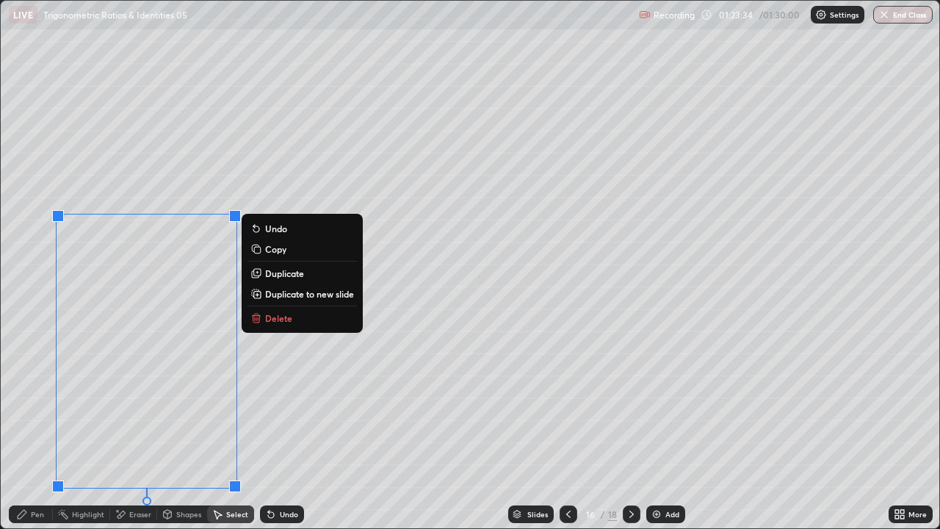
click at [307, 293] on p "Duplicate to new slide" at bounding box center [309, 294] width 89 height 12
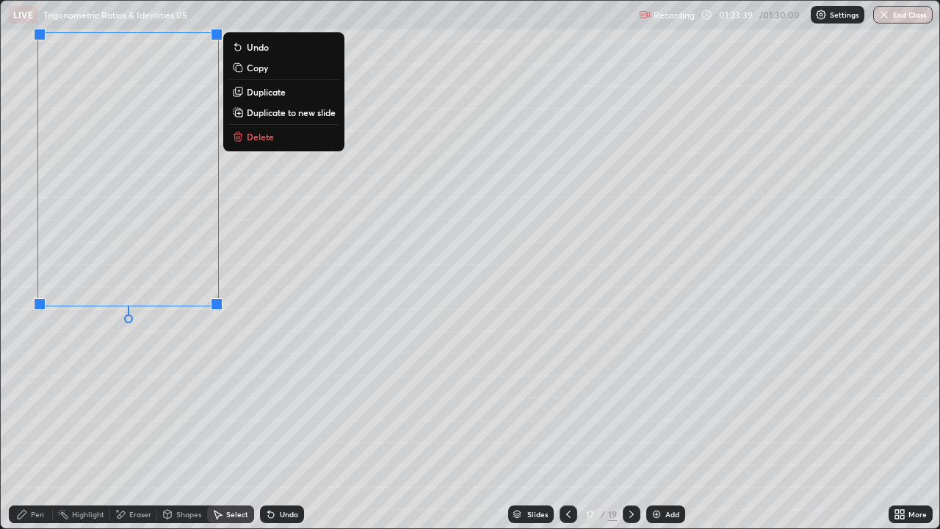
click at [29, 404] on div "Pen" at bounding box center [31, 514] width 44 height 18
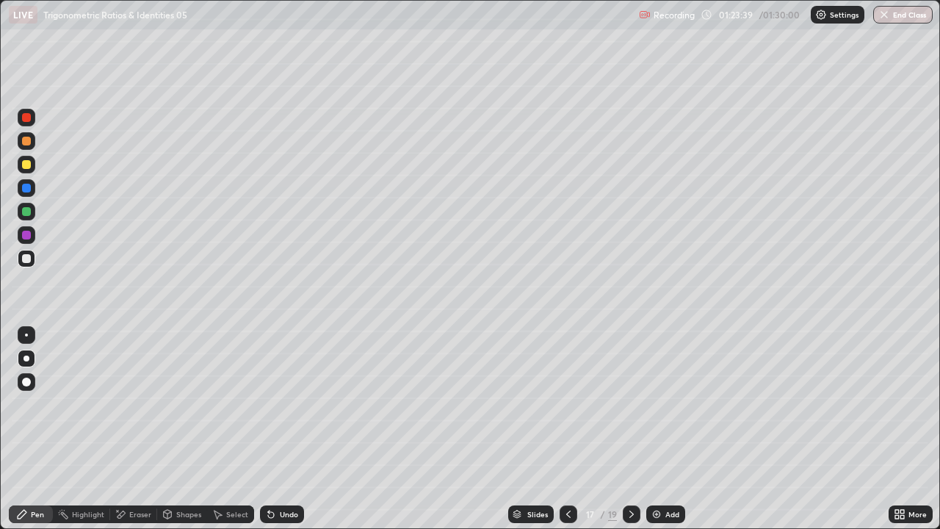
click at [32, 404] on div "Pen" at bounding box center [37, 514] width 13 height 7
click at [569, 404] on div at bounding box center [569, 514] width 18 height 18
click at [630, 404] on icon at bounding box center [632, 514] width 12 height 12
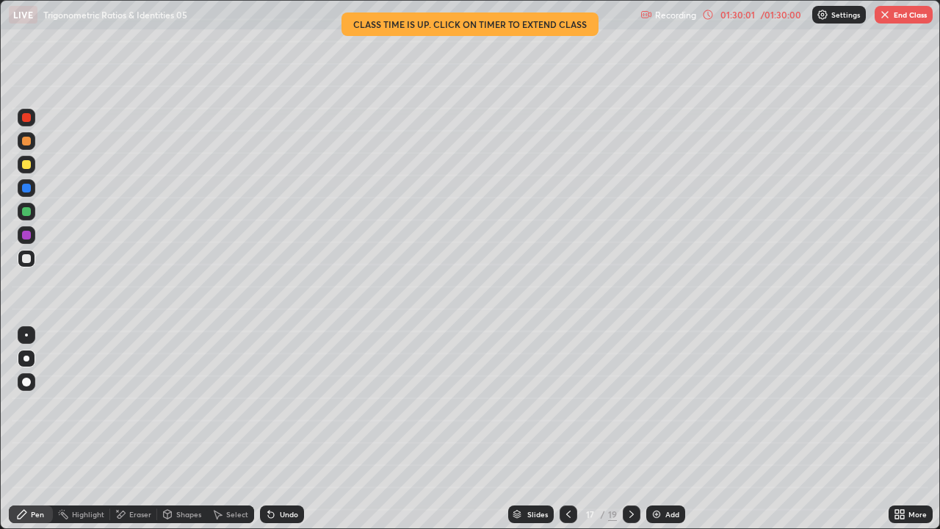
click at [891, 11] on button "End Class" at bounding box center [904, 15] width 58 height 18
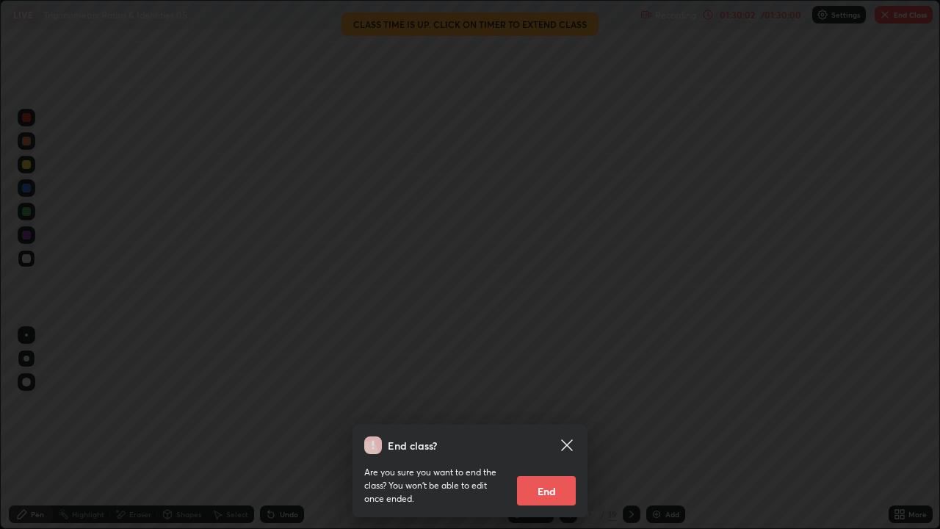
click at [556, 404] on button "End" at bounding box center [546, 490] width 59 height 29
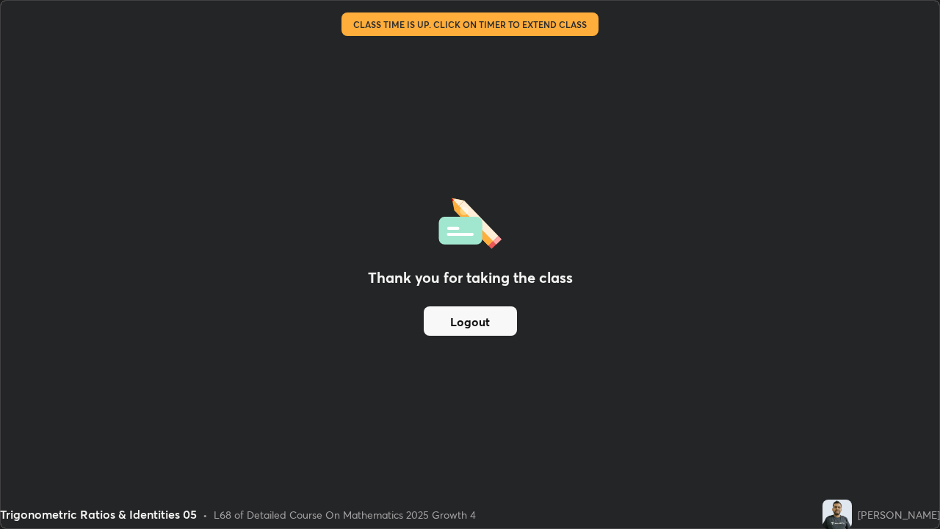
click at [475, 319] on button "Logout" at bounding box center [470, 320] width 93 height 29
